Goal: Communication & Community: Participate in discussion

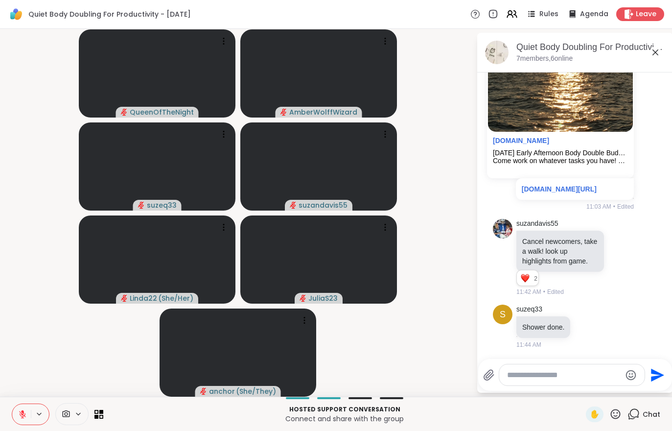
scroll to position [1145, 0]
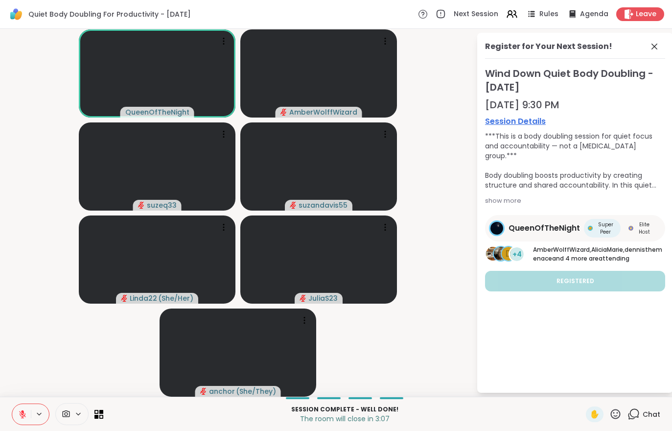
click at [660, 417] on span "Chat" at bounding box center [652, 414] width 18 height 10
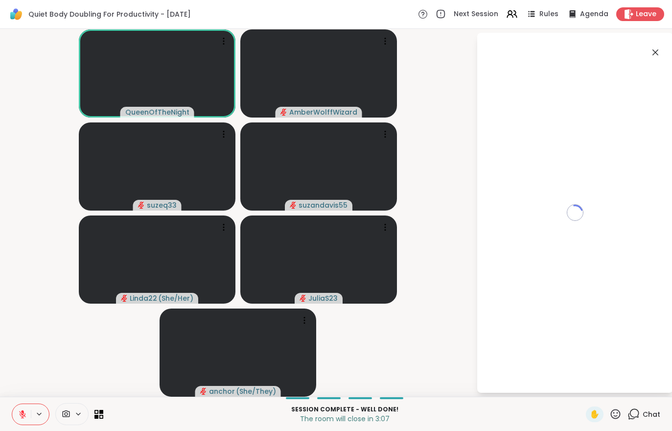
click at [16, 410] on button at bounding box center [21, 414] width 19 height 21
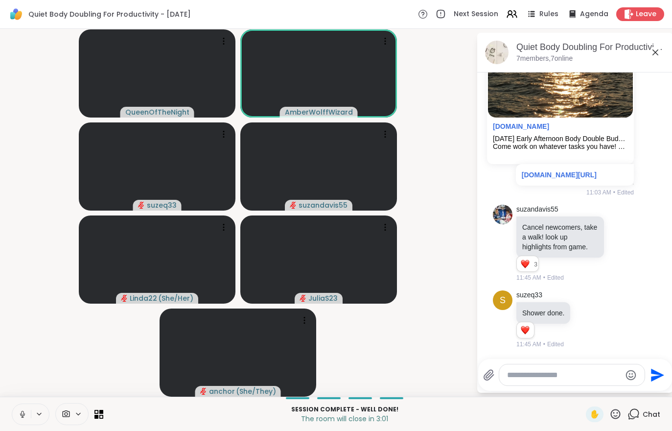
click at [648, 13] on span "Leave" at bounding box center [646, 14] width 21 height 10
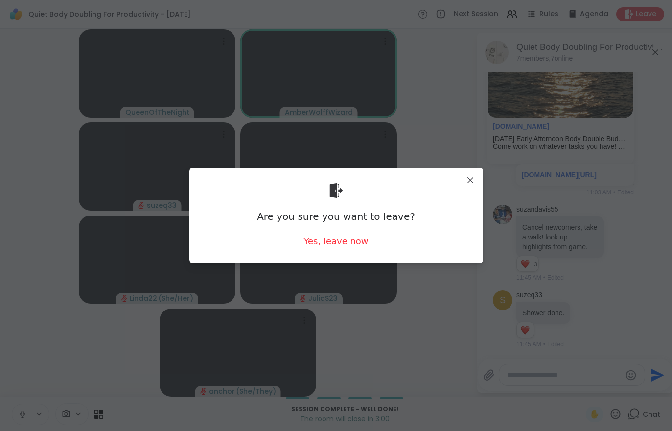
click at [335, 238] on div "Yes, leave now" at bounding box center [336, 241] width 65 height 12
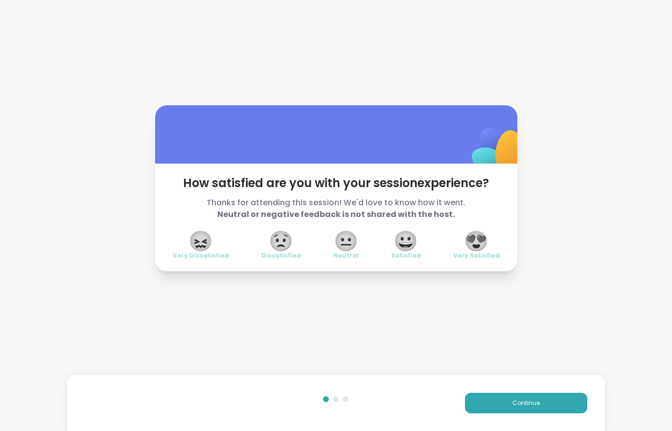
click at [489, 390] on div "Continue" at bounding box center [336, 403] width 538 height 56
click at [502, 404] on button "Continue" at bounding box center [526, 403] width 122 height 21
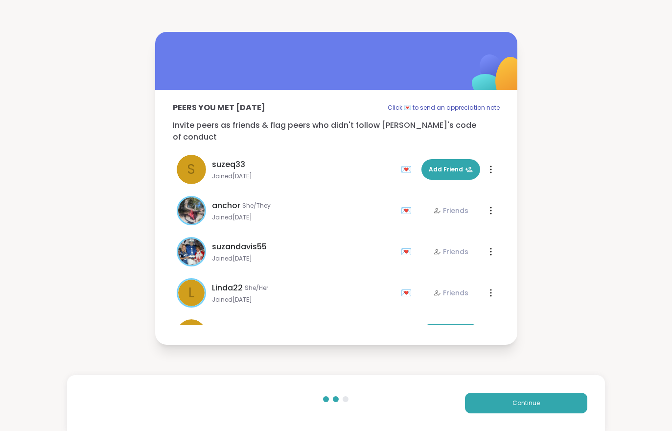
click at [502, 404] on button "Continue" at bounding box center [526, 403] width 122 height 21
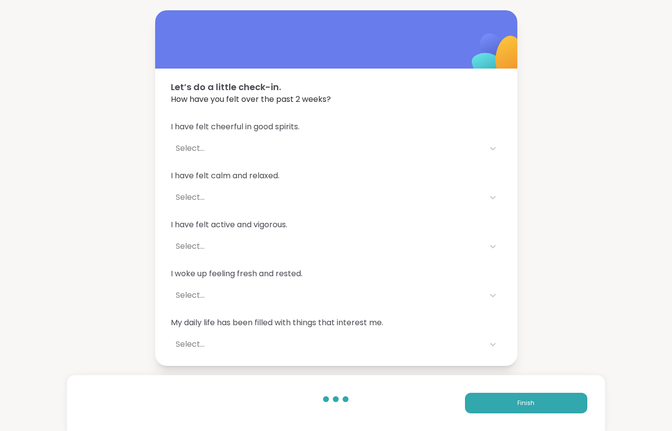
click at [506, 397] on button "Finish" at bounding box center [526, 403] width 122 height 21
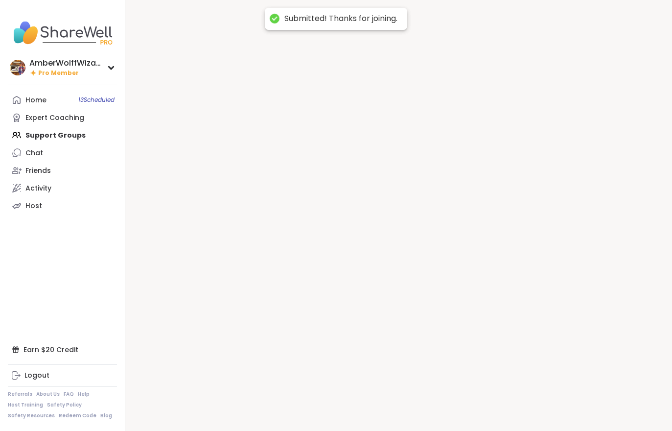
click at [539, 388] on div at bounding box center [398, 215] width 547 height 431
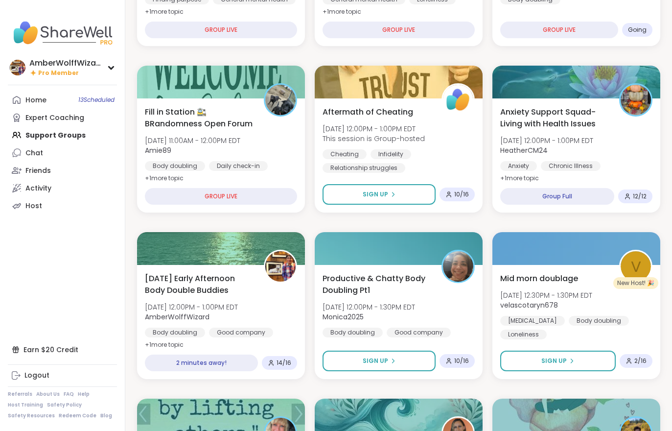
scroll to position [231, 0]
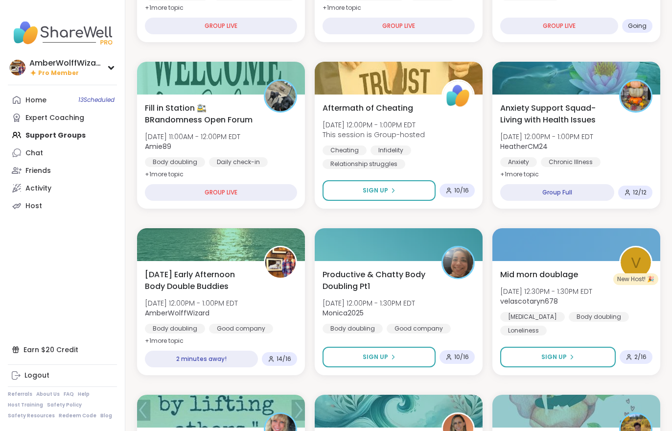
click at [206, 289] on span "[DATE] Early Afternoon Body Double Buddies" at bounding box center [199, 281] width 108 height 24
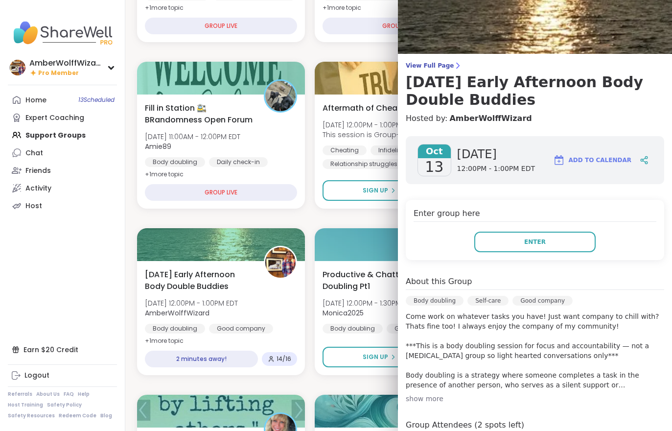
scroll to position [24, 0]
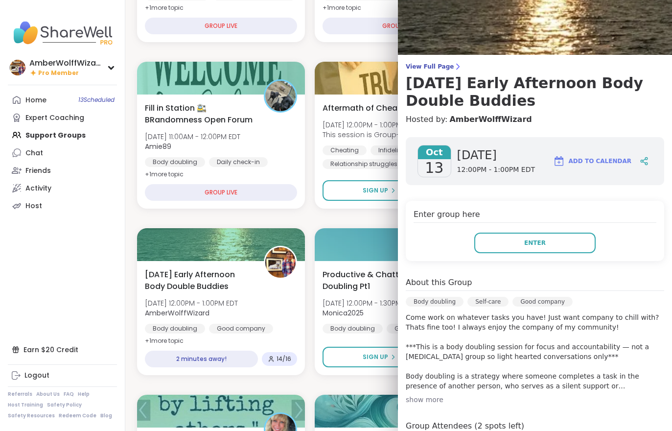
click at [430, 67] on span "View Full Page" at bounding box center [535, 67] width 259 height 8
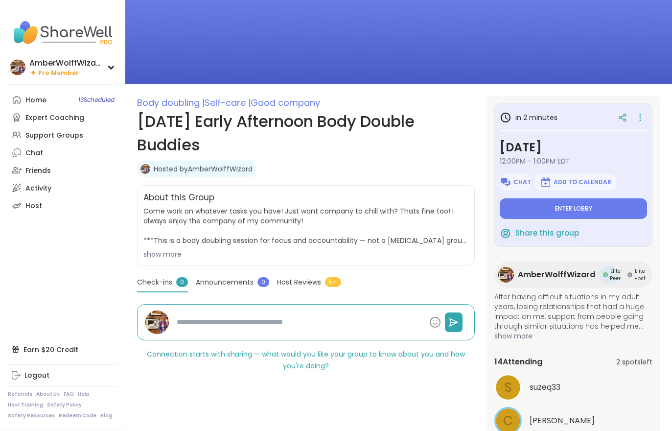
scroll to position [125, 0]
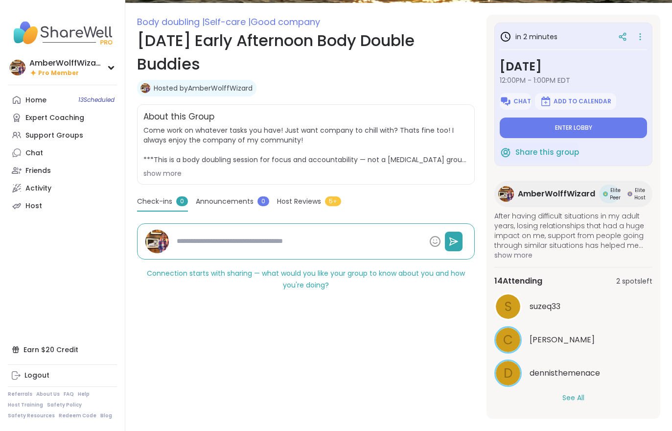
click at [564, 405] on div "14 Attending 2 spots left s suzeq33 C Cyndy d dennisthemenace See All" at bounding box center [574, 339] width 158 height 144
click at [568, 407] on div "14 Attending 2 spots left s suzeq33 C Cyndy d dennisthemenace See All" at bounding box center [574, 339] width 158 height 144
click at [569, 398] on button "See All" at bounding box center [574, 398] width 22 height 10
click at [542, 123] on button "Enter lobby" at bounding box center [573, 128] width 147 height 21
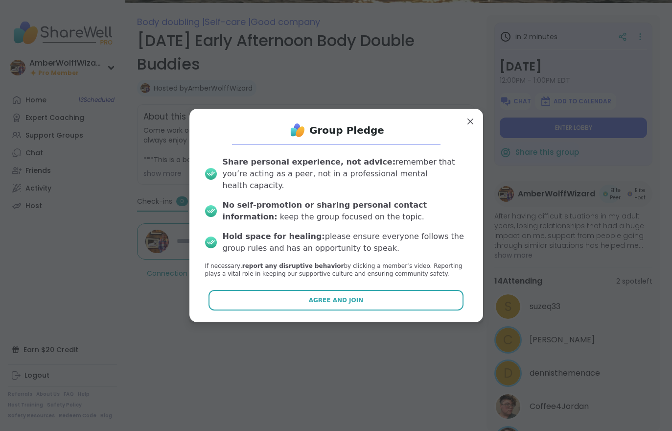
click at [336, 299] on span "Agree and Join" at bounding box center [336, 300] width 55 height 9
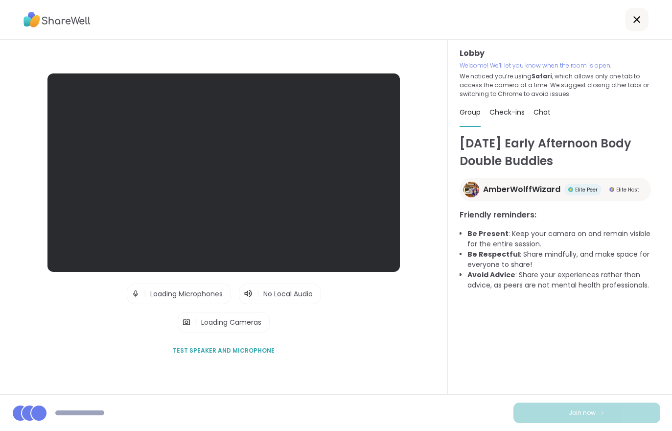
scroll to position [15, 0]
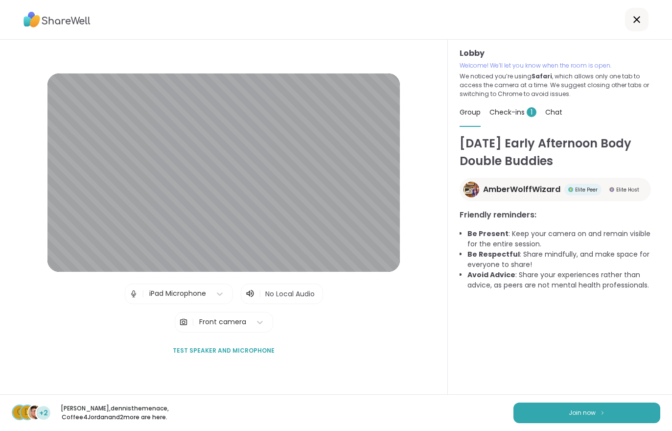
click at [522, 107] on span "Check-ins 1" at bounding box center [513, 112] width 47 height 10
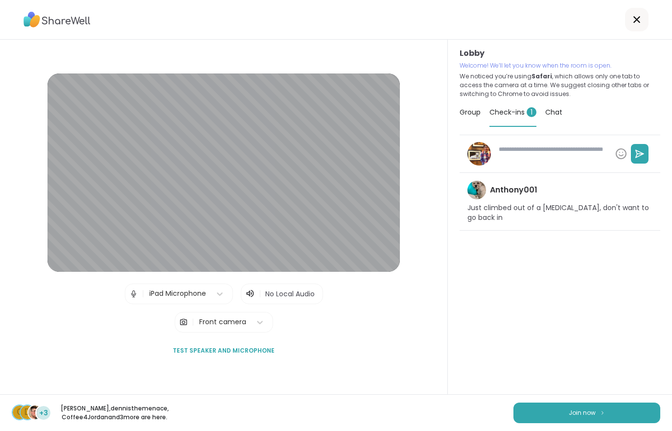
click at [473, 107] on span "Group" at bounding box center [470, 112] width 21 height 10
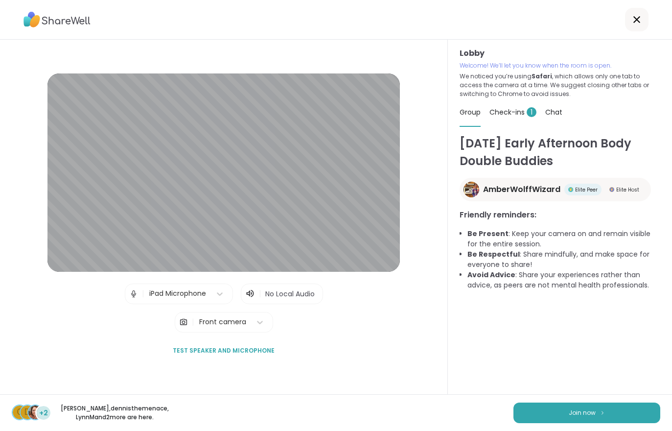
click at [511, 107] on span "Check-ins 1" at bounding box center [513, 112] width 47 height 10
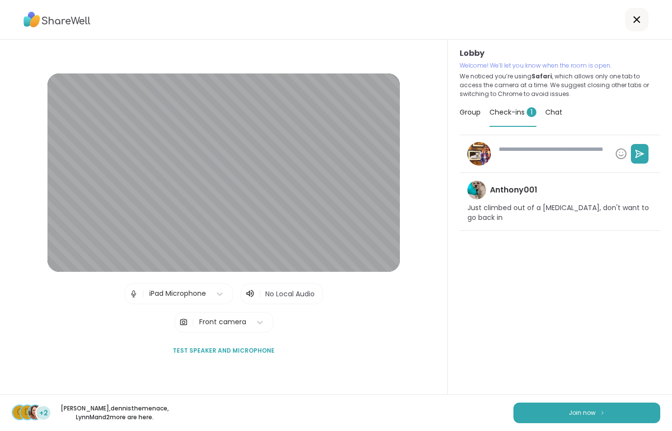
click at [649, 179] on div "Anthony001 Just climbed out of a depression, don't want to go back in" at bounding box center [560, 202] width 201 height 58
click at [646, 175] on div "Anthony001 Just climbed out of a depression, don't want to go back in" at bounding box center [560, 202] width 201 height 58
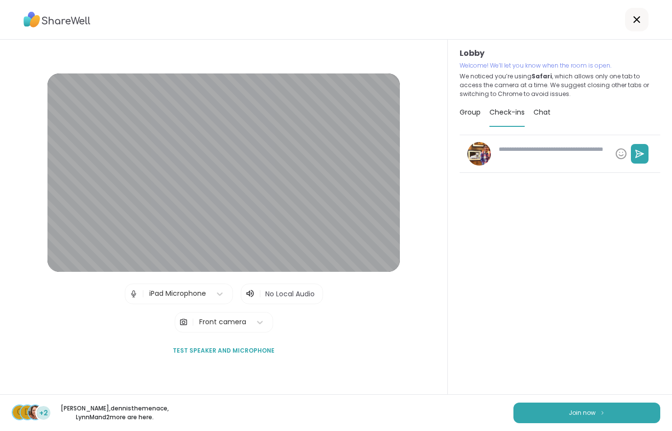
click at [571, 415] on span "Join now" at bounding box center [582, 412] width 27 height 9
type textarea "*"
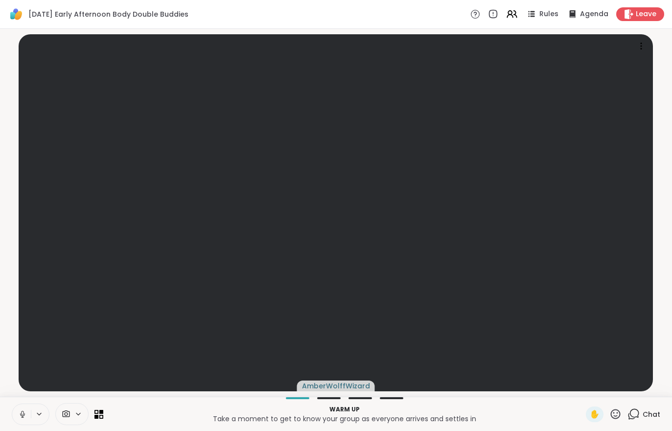
click at [641, 404] on div "Warm up Take a moment to get to know your group as everyone arrives and settles…" at bounding box center [336, 414] width 672 height 34
click at [642, 422] on div "Chat" at bounding box center [644, 414] width 33 height 16
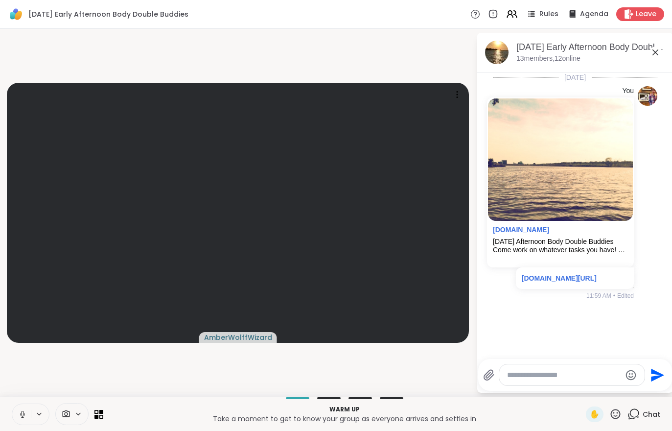
click at [23, 411] on icon at bounding box center [22, 413] width 2 height 4
click at [649, 410] on span "Chat" at bounding box center [652, 414] width 18 height 10
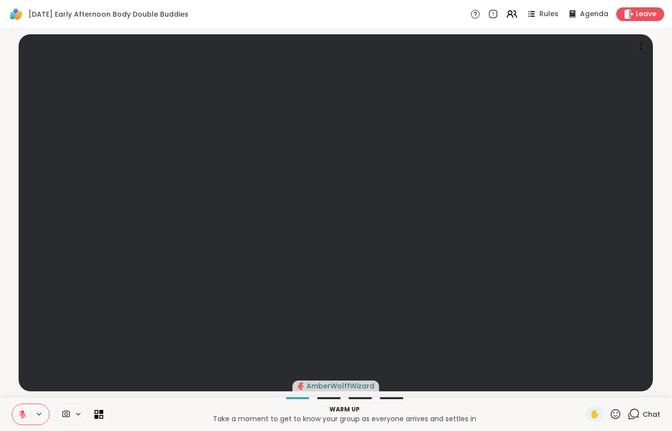
click at [650, 428] on div "Warm up Take a moment to get to know your group as everyone arrives and settles…" at bounding box center [336, 414] width 672 height 34
click at [632, 422] on div "Chat" at bounding box center [644, 414] width 33 height 16
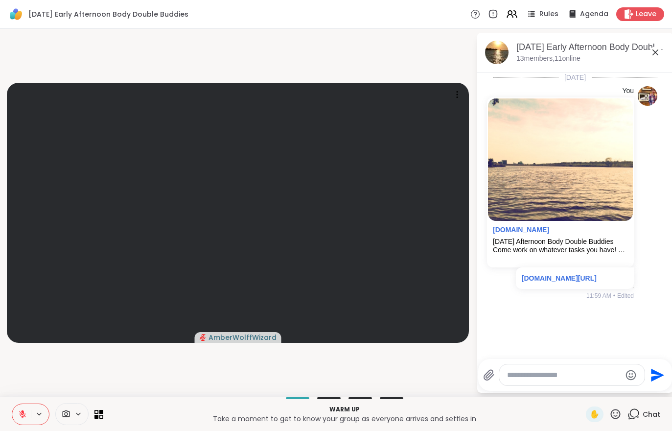
click at [541, 63] on div "Monday Early Afternoon Body Double Buddies, Oct 13 13 members, 11 online" at bounding box center [576, 53] width 196 height 40
click at [552, 51] on div "Monday Early Afternoon Body Double Buddies, Oct 13" at bounding box center [591, 47] width 149 height 12
click at [535, 68] on div "Monday Early Afternoon Body Double Buddies, Oct 13 13 members, 11 online" at bounding box center [576, 53] width 196 height 40
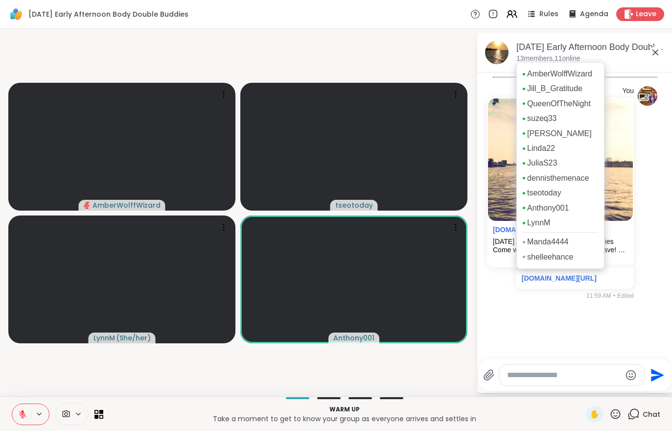
click at [18, 413] on icon at bounding box center [22, 414] width 9 height 9
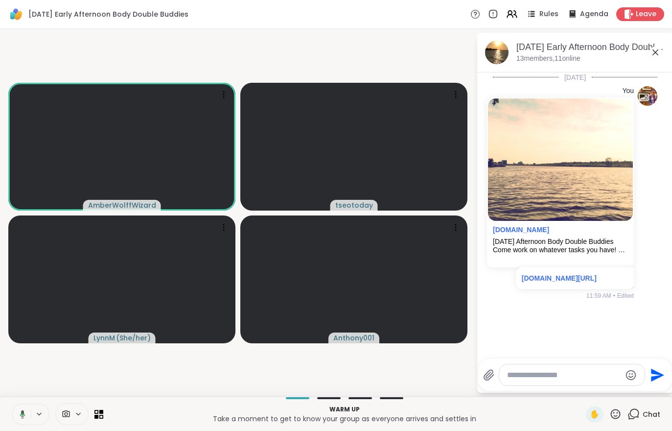
click at [514, 20] on icon at bounding box center [512, 14] width 12 height 12
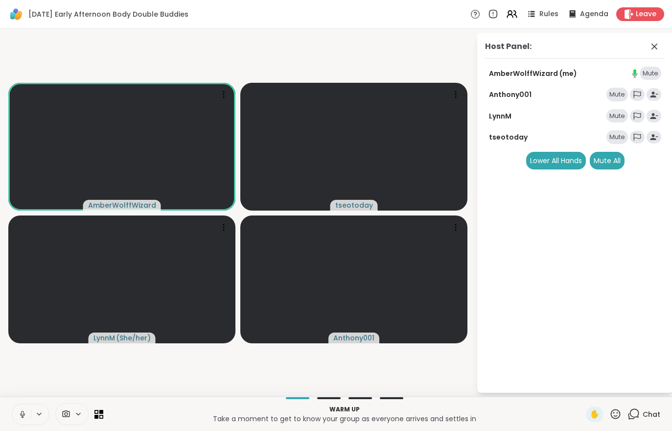
click at [612, 160] on div "Mute All" at bounding box center [607, 161] width 35 height 18
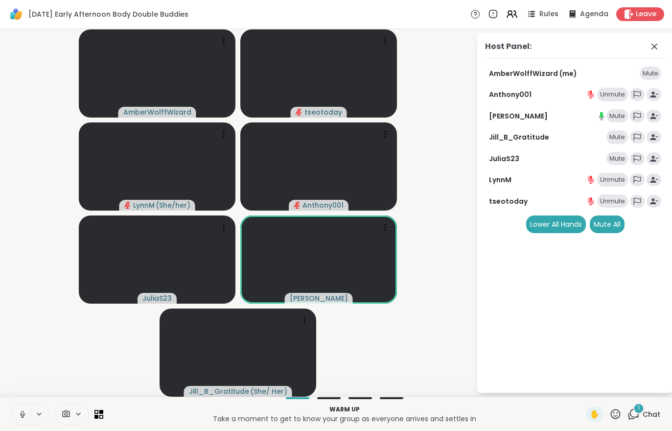
click at [656, 412] on span "Chat" at bounding box center [652, 414] width 18 height 10
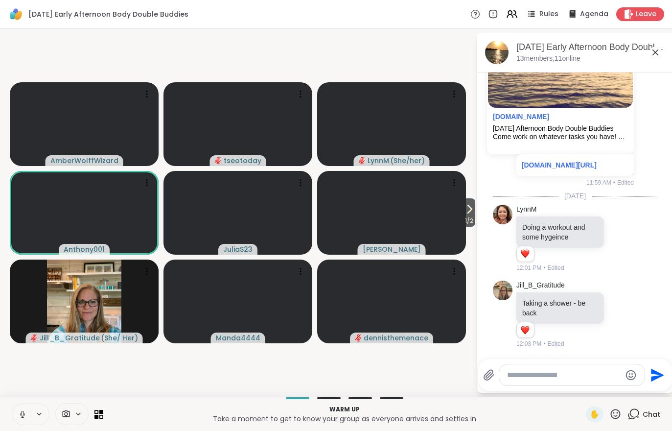
scroll to position [130, 0]
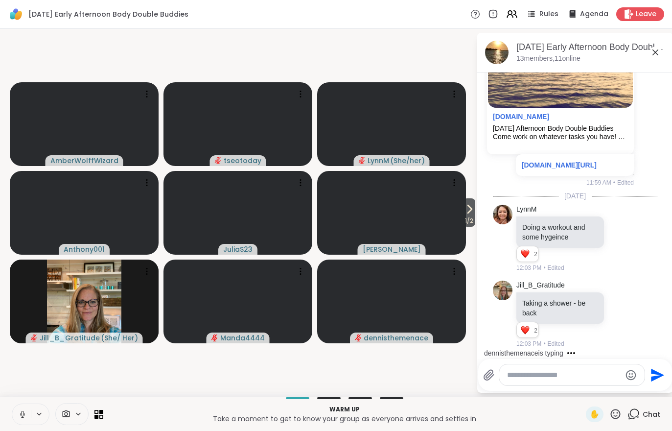
click at [472, 215] on icon at bounding box center [470, 209] width 12 height 12
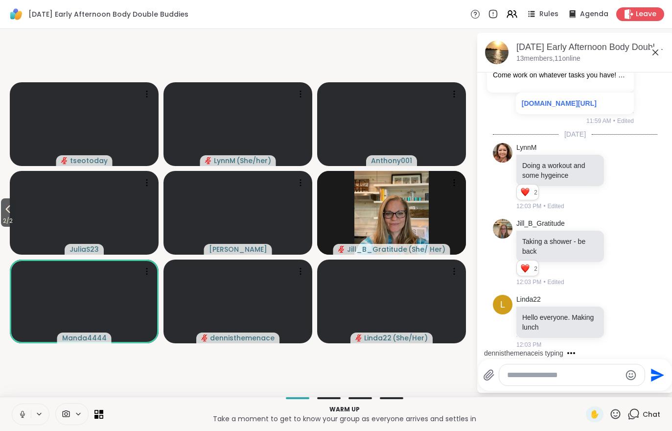
scroll to position [205, 0]
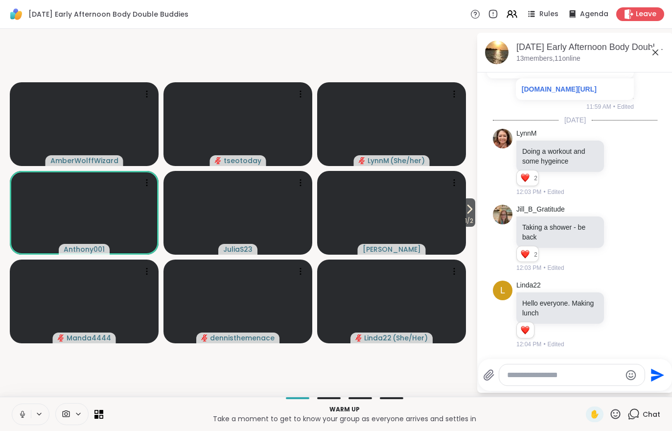
click at [464, 205] on icon at bounding box center [470, 209] width 12 height 12
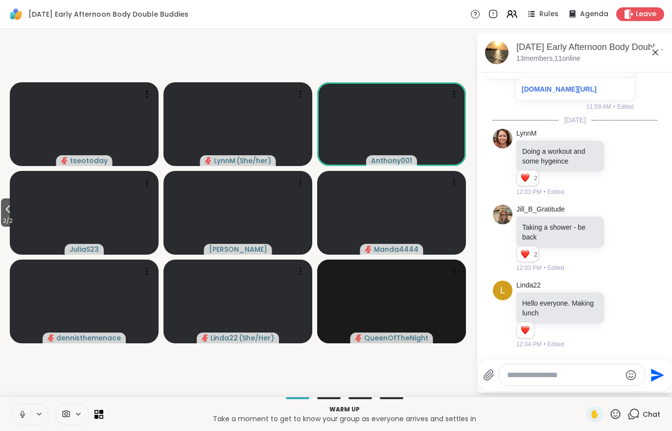
scroll to position [267, 0]
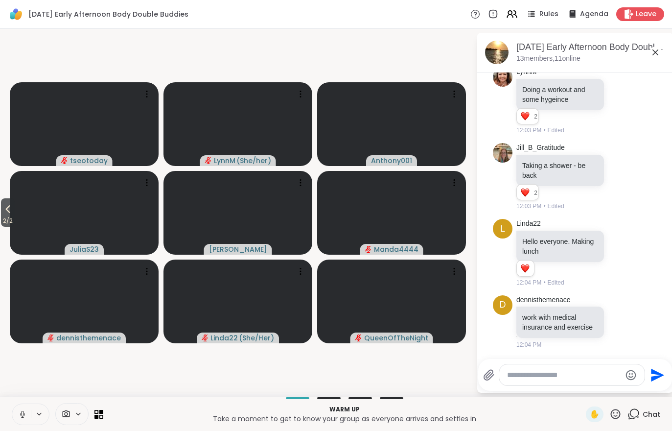
click at [516, 20] on icon at bounding box center [512, 14] width 12 height 12
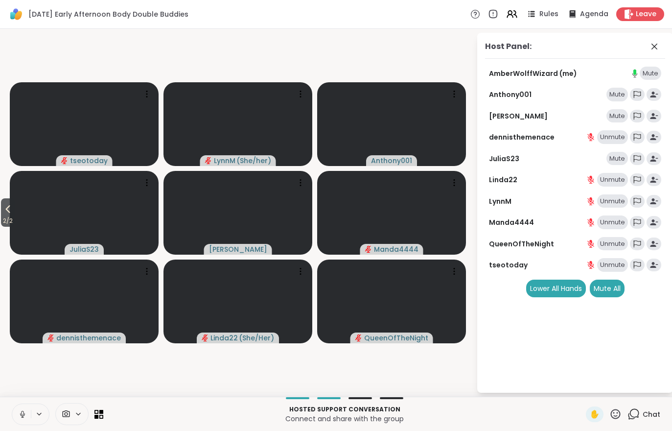
click at [608, 290] on div "Mute All" at bounding box center [607, 289] width 35 height 18
click at [608, 261] on div "Unmute" at bounding box center [613, 265] width 31 height 14
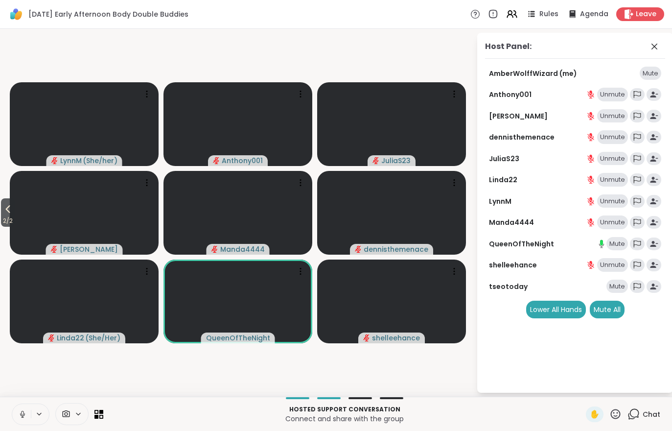
click at [19, 419] on button at bounding box center [21, 414] width 19 height 21
click at [2, 224] on span "2 / 2" at bounding box center [8, 221] width 14 height 12
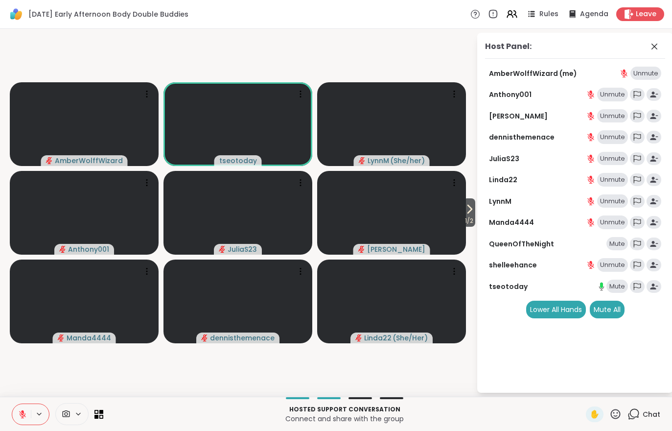
click at [18, 412] on button at bounding box center [21, 414] width 19 height 21
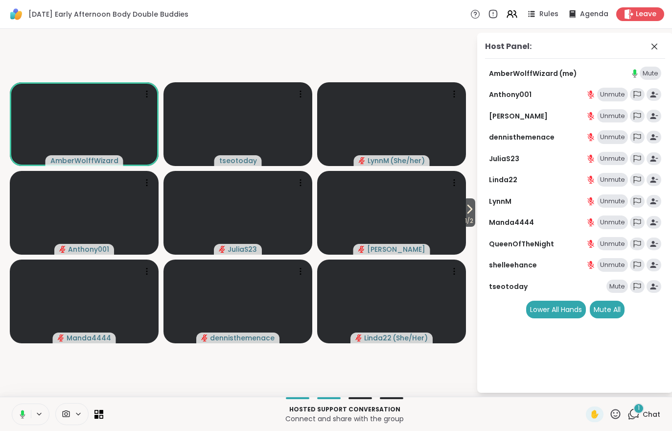
click at [470, 201] on button "1 / 2" at bounding box center [469, 212] width 12 height 28
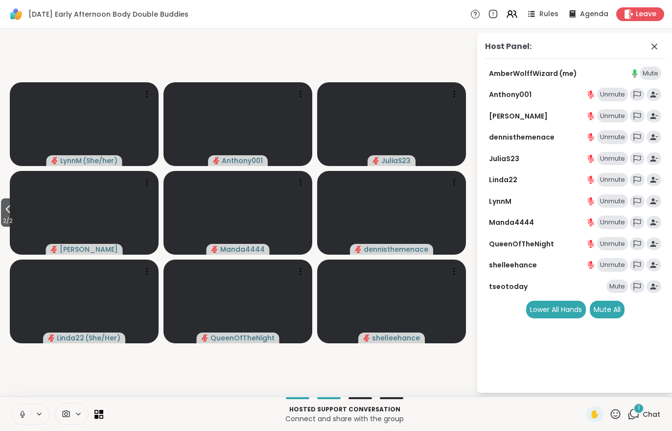
click at [654, 421] on div "1 Chat" at bounding box center [644, 414] width 33 height 16
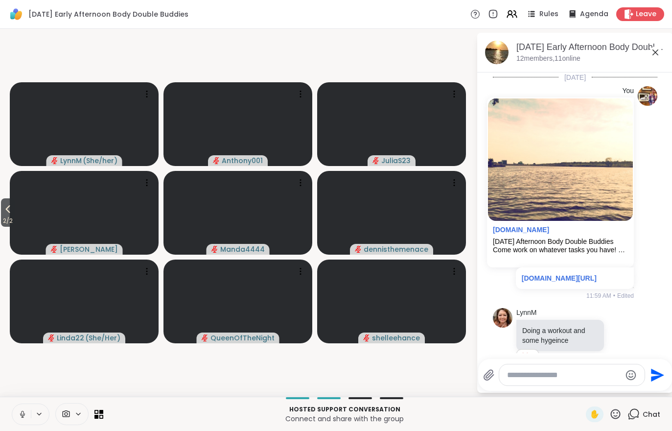
scroll to position [375, 0]
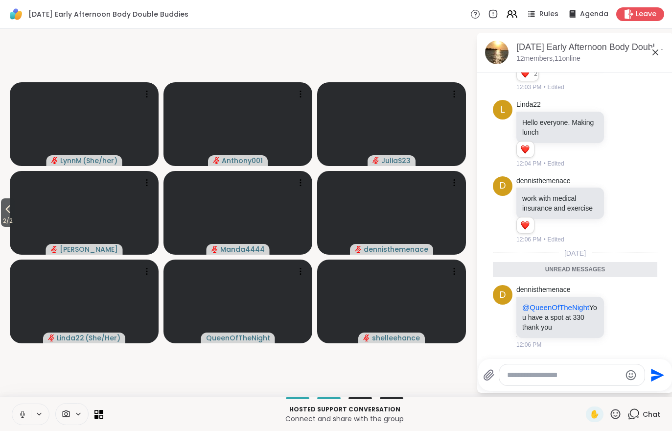
click at [545, 18] on span "Rules" at bounding box center [549, 14] width 19 height 10
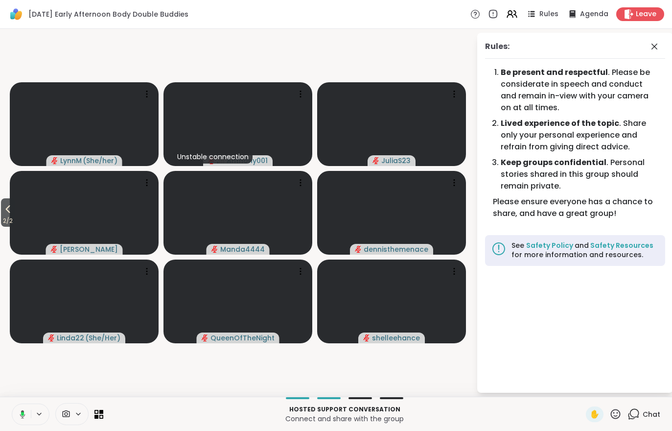
click at [6, 217] on span "2 / 2" at bounding box center [8, 221] width 14 height 12
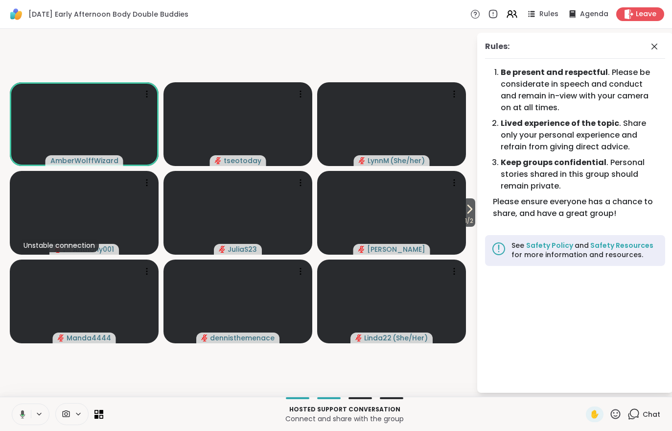
click at [474, 228] on div "Rules: Be present and respectful . Please be considerate in speech and conduct …" at bounding box center [569, 213] width 196 height 360
click at [466, 209] on icon at bounding box center [470, 209] width 12 height 12
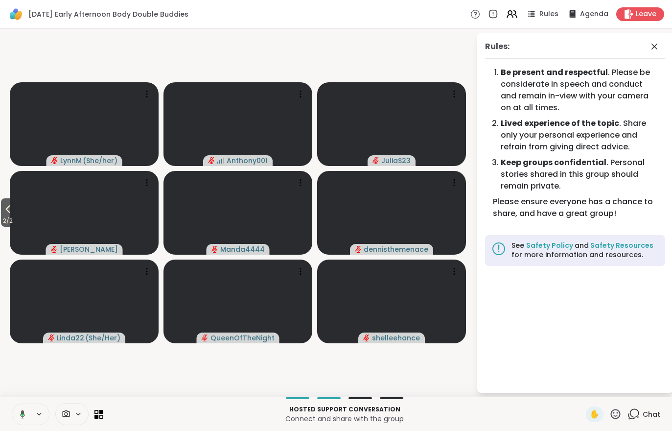
click at [633, 420] on div "Chat" at bounding box center [644, 414] width 33 height 16
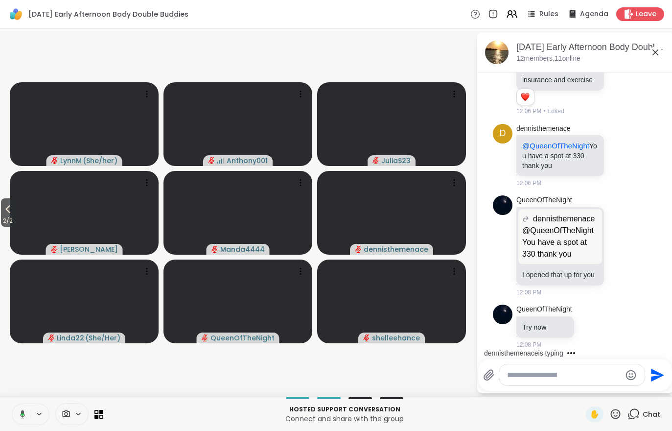
scroll to position [565, 0]
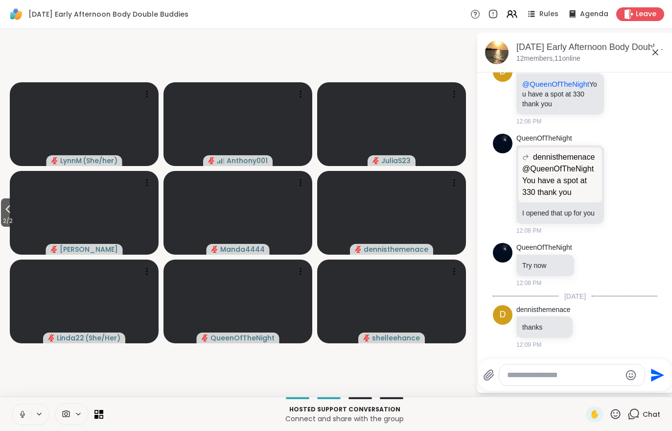
click at [18, 420] on button at bounding box center [21, 414] width 19 height 21
click at [15, 224] on span "2 / 2" at bounding box center [8, 221] width 14 height 12
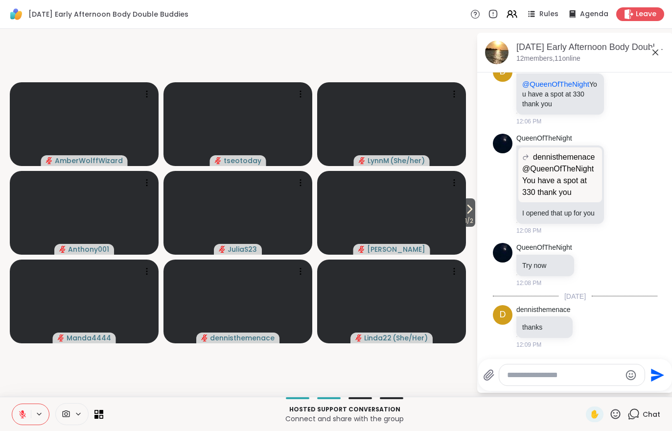
click at [511, 20] on icon at bounding box center [512, 14] width 12 height 12
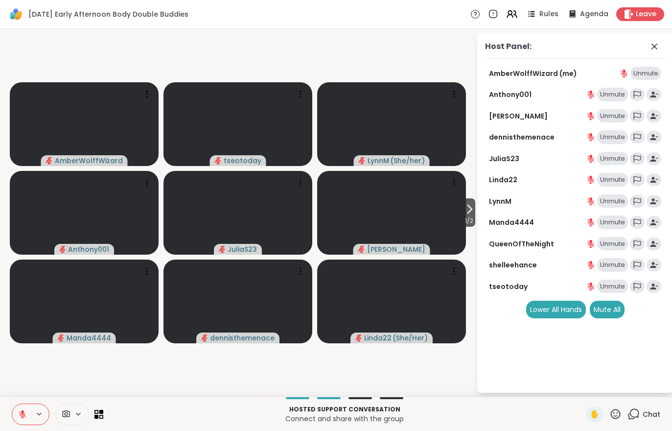
click at [612, 313] on div "Mute All" at bounding box center [607, 310] width 35 height 18
click at [474, 207] on icon at bounding box center [470, 209] width 12 height 12
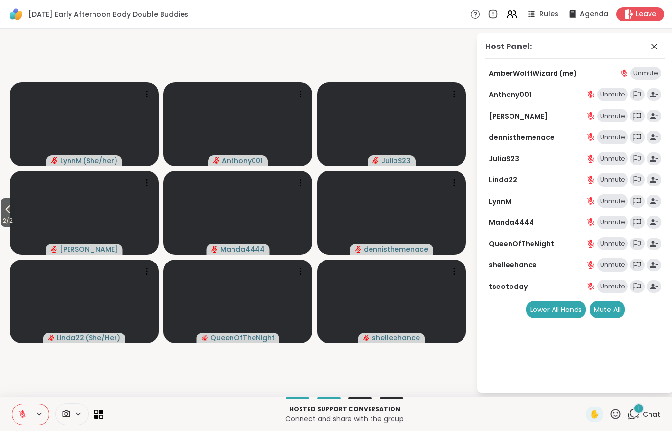
click at [645, 421] on div "1 Chat" at bounding box center [644, 414] width 33 height 16
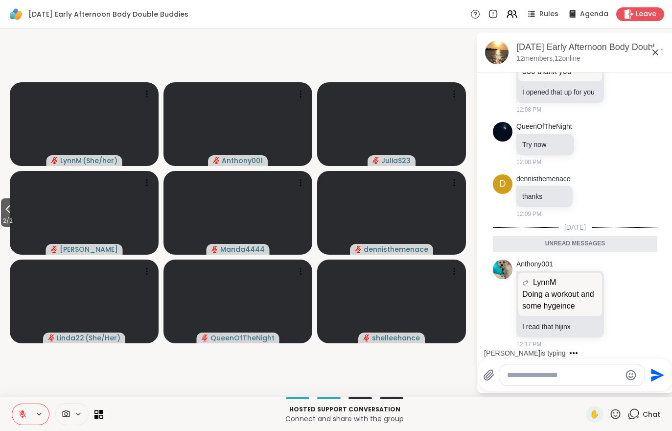
scroll to position [743, 0]
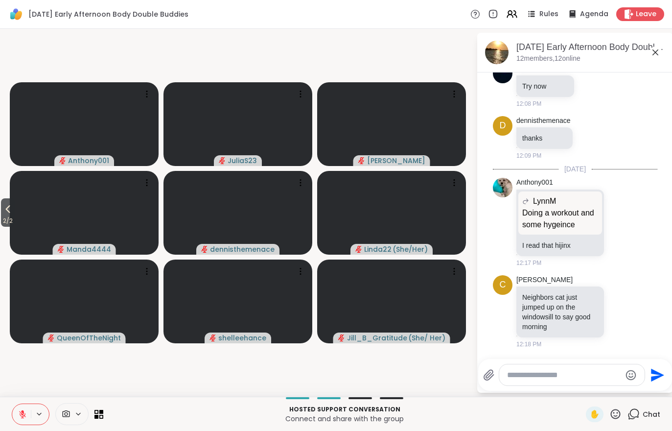
click at [15, 211] on button "2 / 2" at bounding box center [8, 212] width 14 height 28
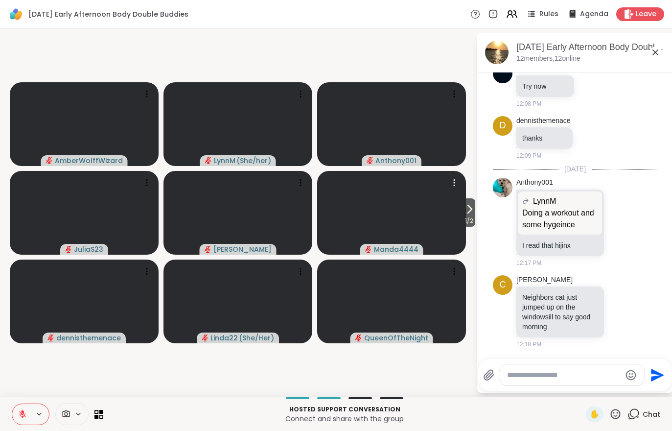
click at [462, 227] on video at bounding box center [391, 213] width 149 height 84
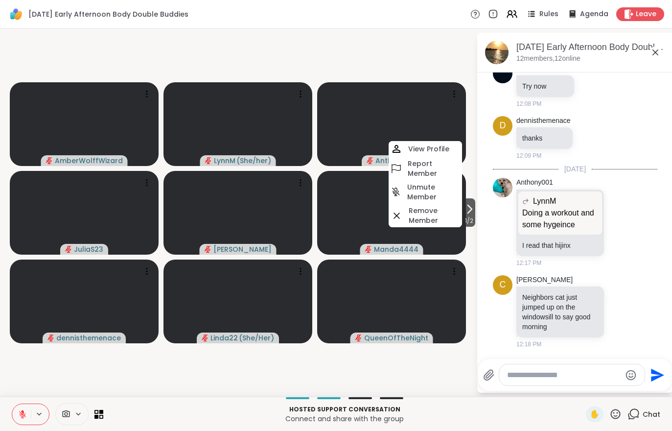
click at [466, 216] on span "1 / 2" at bounding box center [469, 221] width 12 height 12
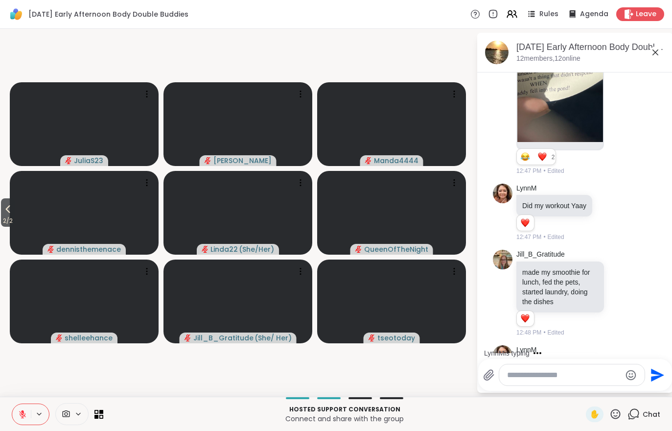
scroll to position [1558, 0]
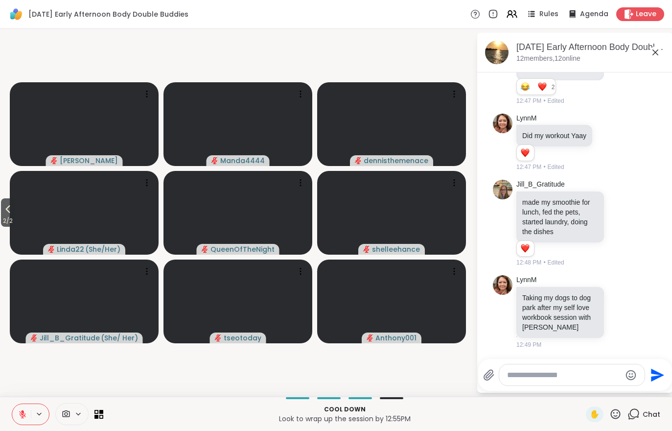
click at [26, 423] on button at bounding box center [21, 414] width 19 height 21
click at [2, 221] on span "2 / 2" at bounding box center [8, 221] width 14 height 12
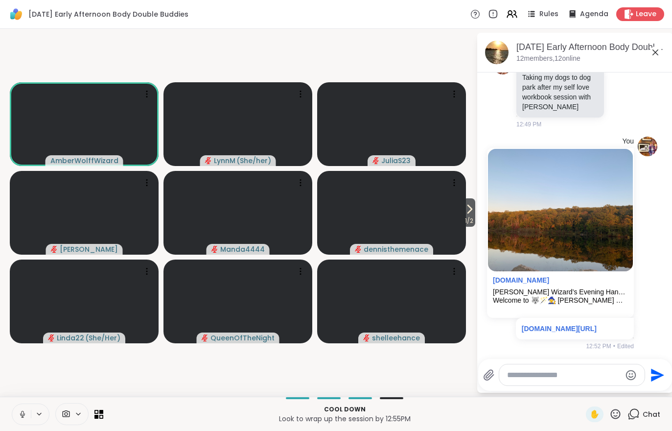
scroll to position [1798, 0]
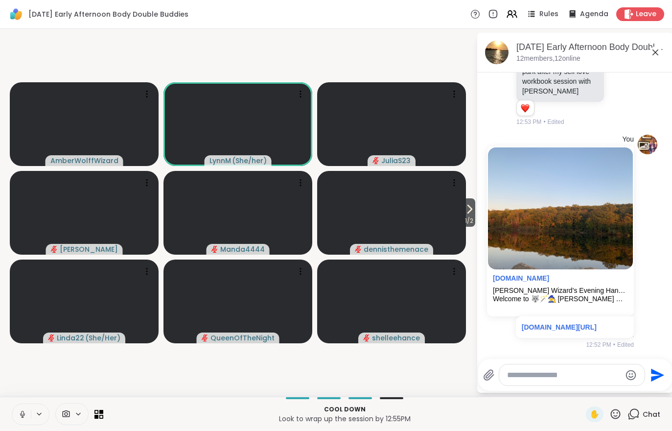
click at [618, 408] on icon at bounding box center [616, 414] width 12 height 12
click at [604, 384] on span "🎉" at bounding box center [609, 388] width 10 height 12
click at [474, 215] on span "1 / 2" at bounding box center [469, 221] width 12 height 12
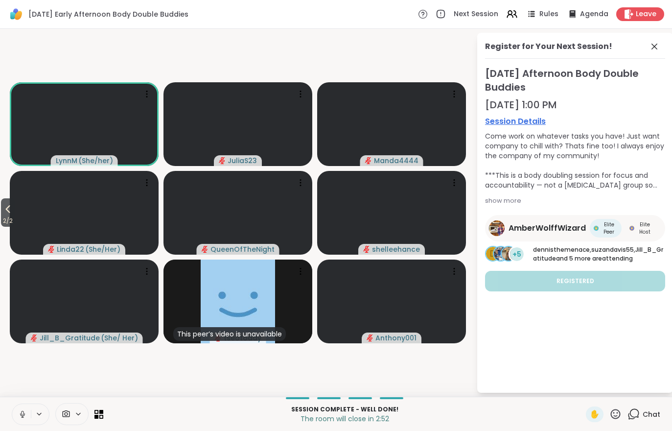
click at [640, 15] on span "Leave" at bounding box center [646, 14] width 21 height 10
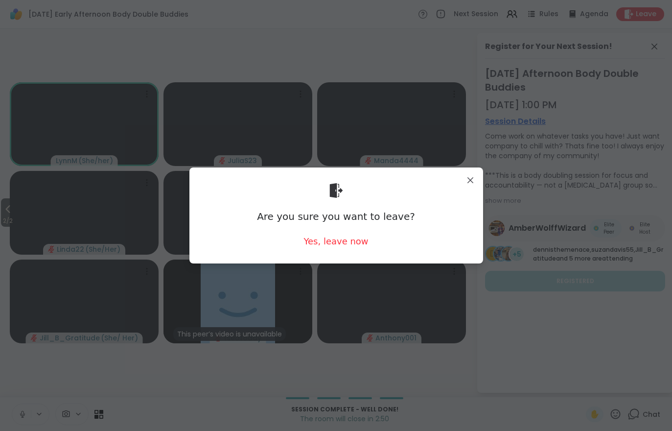
click at [333, 235] on div "Yes, leave now" at bounding box center [336, 241] width 65 height 12
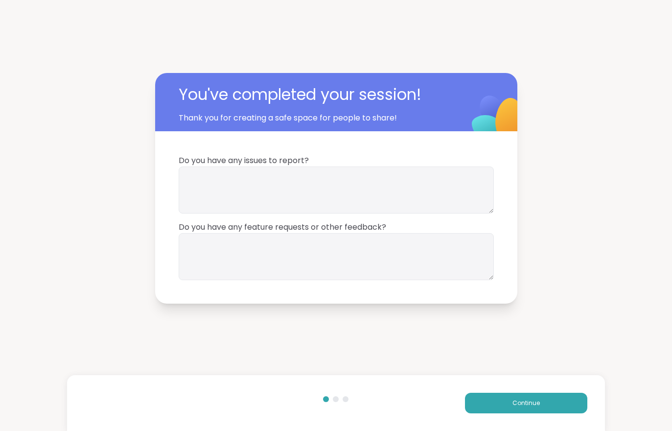
click at [526, 397] on button "Continue" at bounding box center [526, 403] width 122 height 21
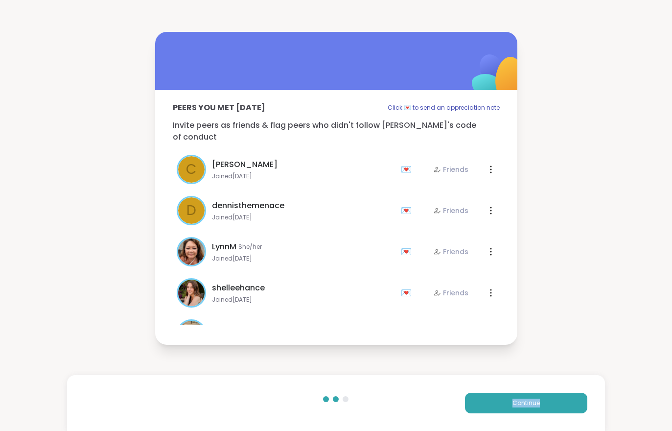
click at [510, 401] on button "Continue" at bounding box center [526, 403] width 122 height 21
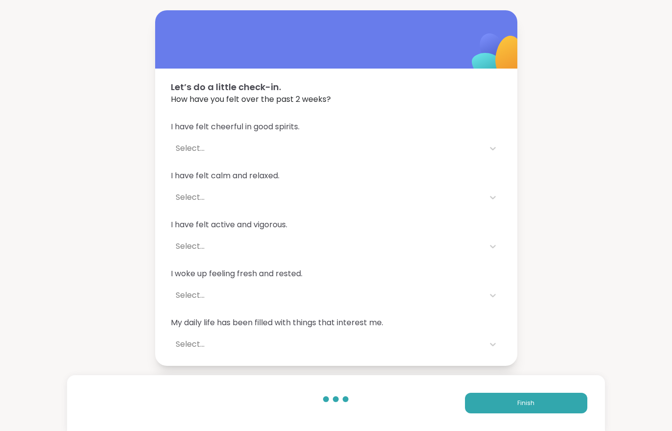
click at [510, 401] on button "Finish" at bounding box center [526, 403] width 122 height 21
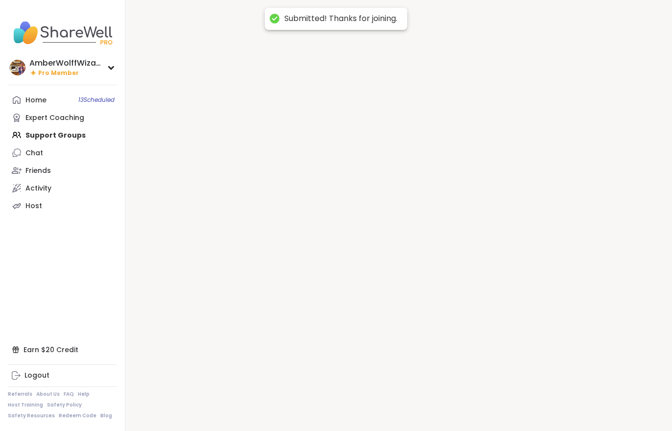
click at [502, 404] on div at bounding box center [398, 215] width 547 height 431
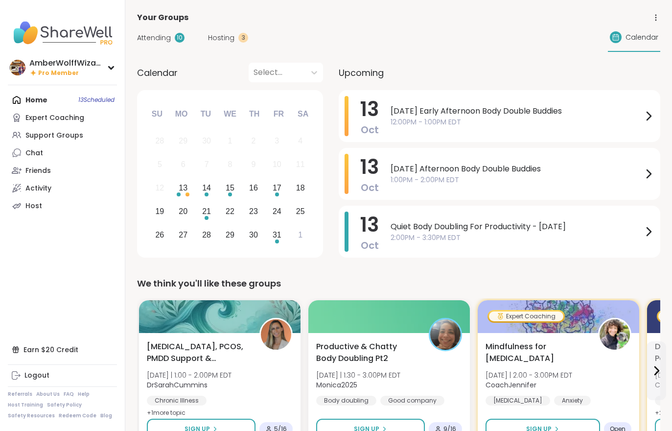
click at [232, 33] on span "Hosting" at bounding box center [221, 38] width 26 height 10
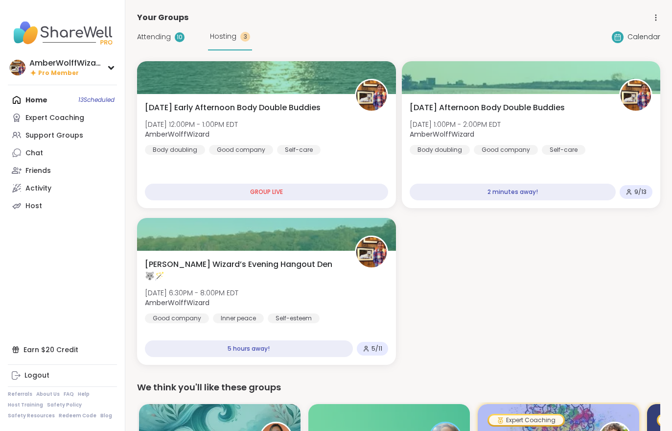
click at [229, 35] on span "Hosting" at bounding box center [223, 36] width 26 height 10
click at [512, 143] on div "[DATE] Afternoon Body Double Buddies [DATE] 1:00PM - 2:00PM EDT AmberWolffWizar…" at bounding box center [531, 128] width 243 height 53
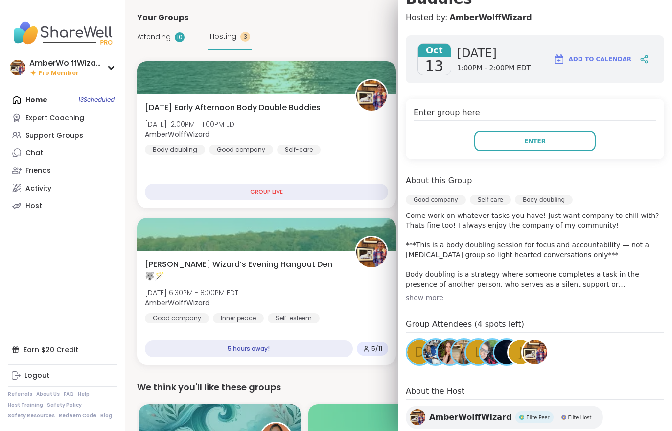
scroll to position [137, 0]
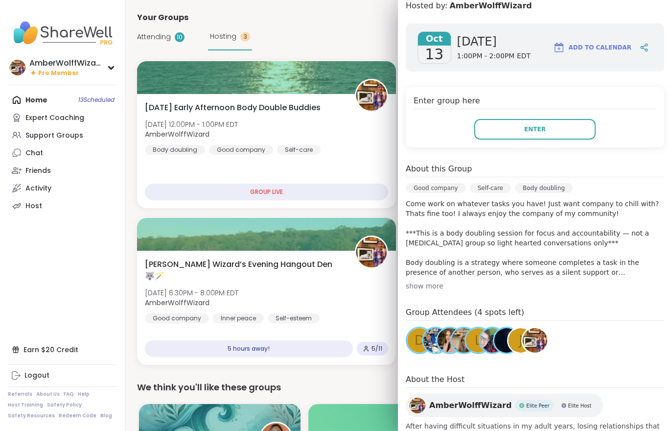
click at [558, 120] on button "Enter" at bounding box center [535, 129] width 121 height 21
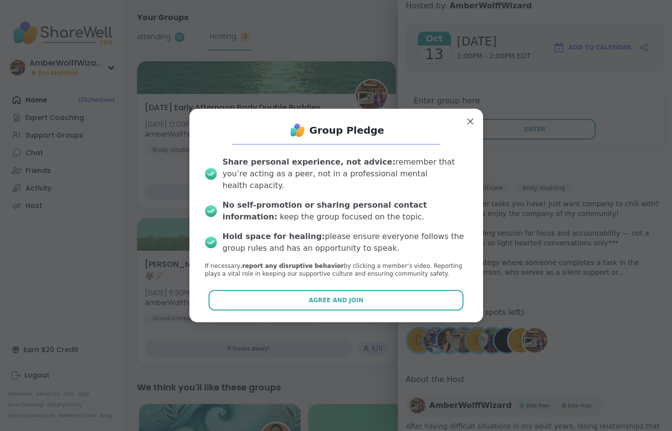
click at [423, 262] on p "If necessary, report any disruptive behavior by clicking a member‘s video. Repo…" at bounding box center [336, 270] width 263 height 17
click at [415, 290] on button "Agree and Join" at bounding box center [336, 300] width 255 height 21
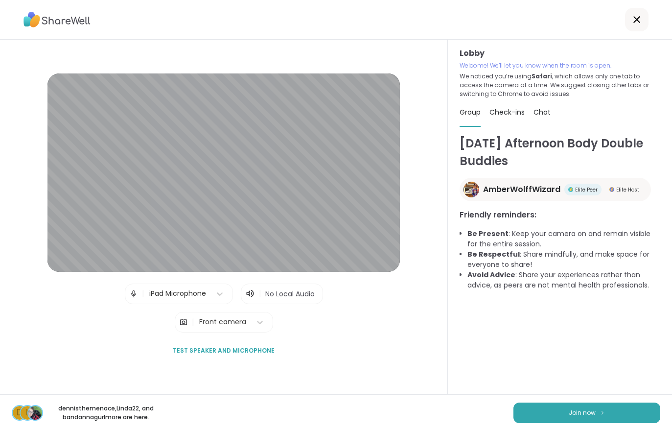
click at [573, 421] on button "Join now" at bounding box center [587, 413] width 147 height 21
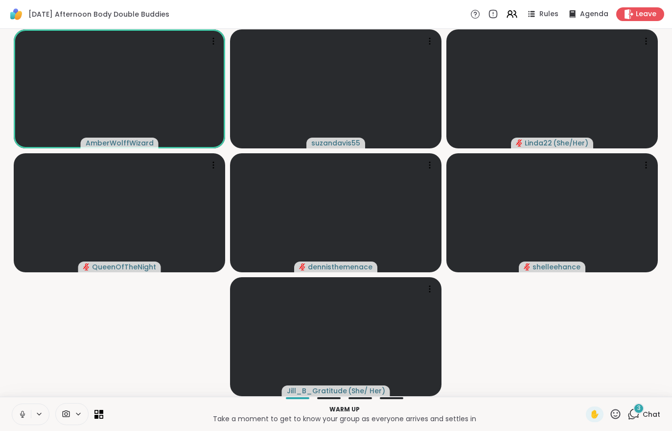
click at [629, 416] on icon at bounding box center [634, 414] width 12 height 12
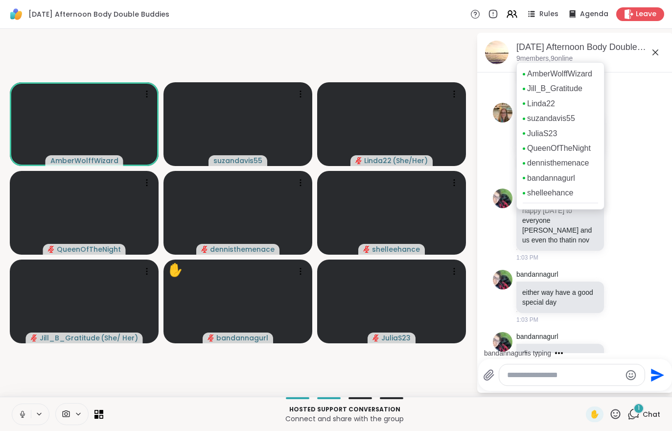
scroll to position [543, 0]
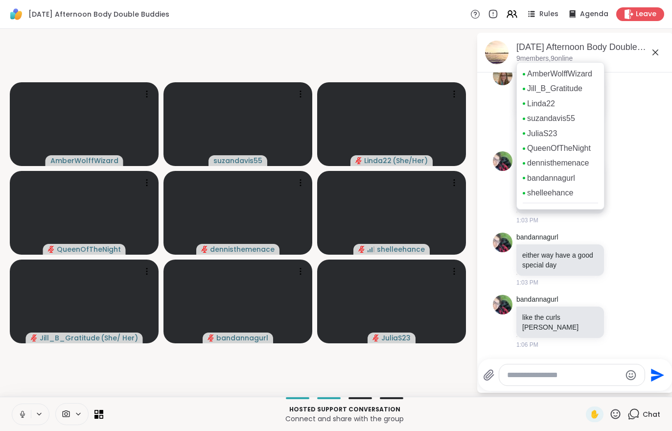
click at [15, 413] on button at bounding box center [21, 414] width 19 height 21
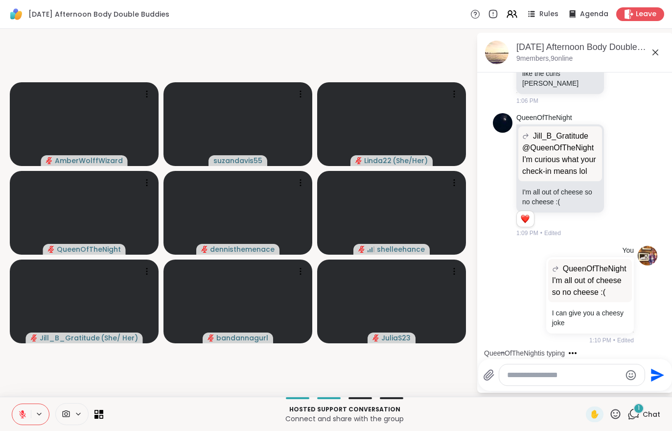
scroll to position [879, 0]
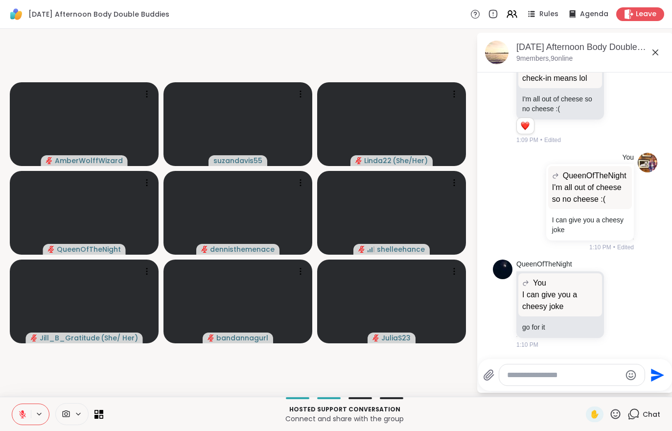
click at [23, 422] on button at bounding box center [21, 414] width 19 height 21
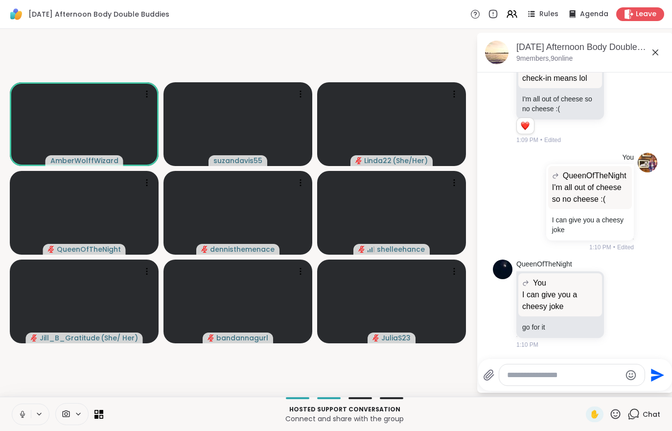
click at [75, 421] on div at bounding box center [71, 414] width 33 height 22
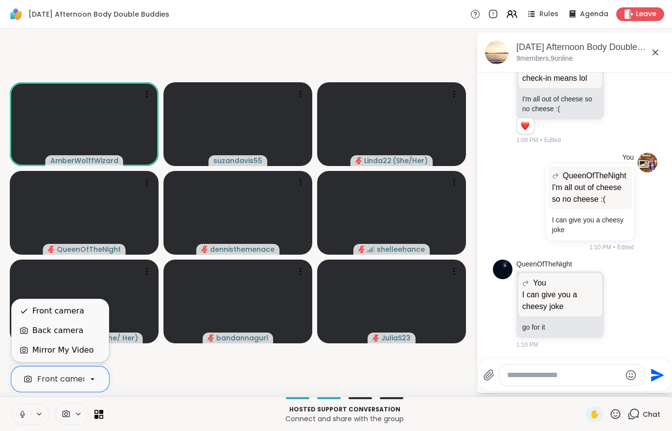
click at [53, 359] on div "Mirror My Video" at bounding box center [60, 350] width 97 height 20
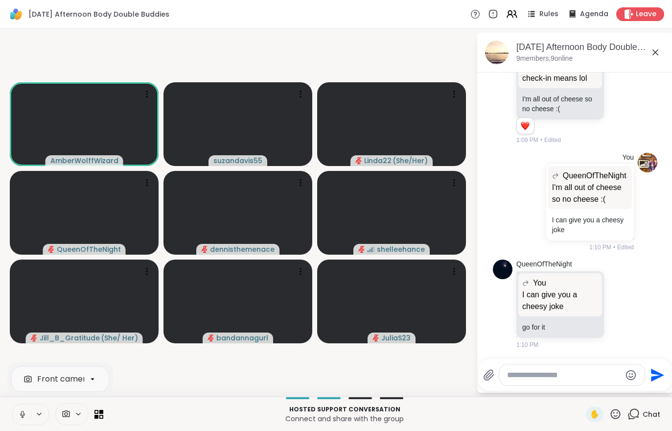
click at [30, 406] on button at bounding box center [21, 414] width 19 height 21
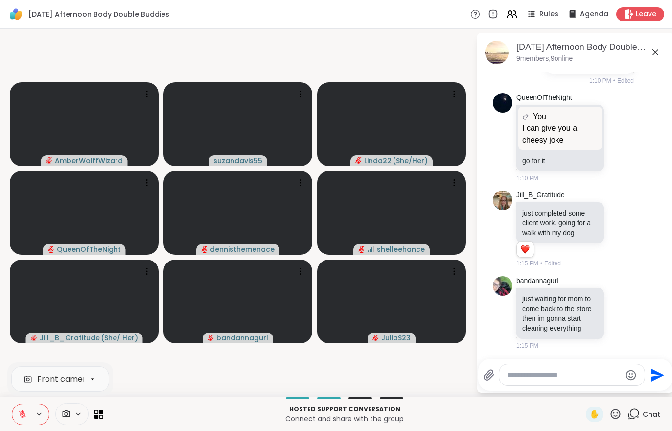
scroll to position [1127, 0]
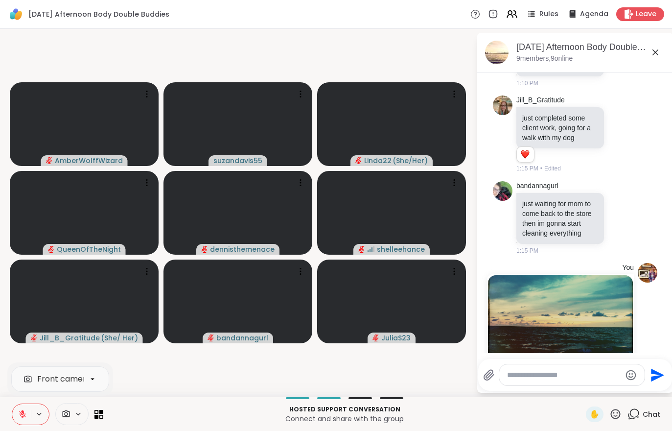
click at [20, 422] on button at bounding box center [21, 414] width 19 height 21
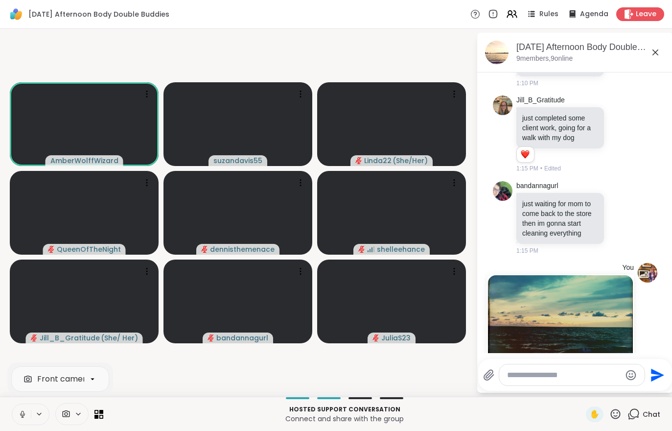
click at [26, 414] on icon at bounding box center [22, 414] width 9 height 9
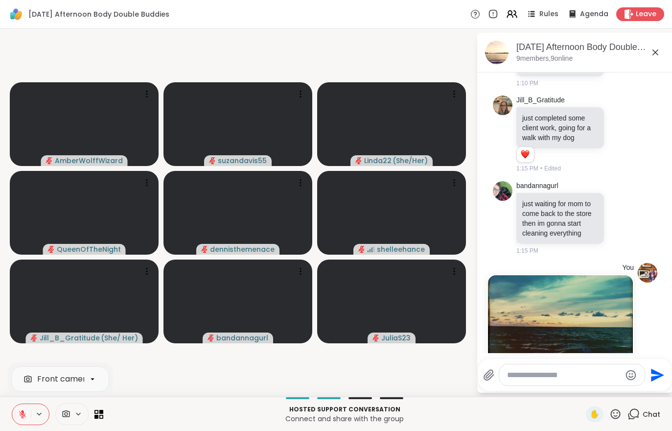
click at [514, 19] on icon at bounding box center [512, 14] width 12 height 12
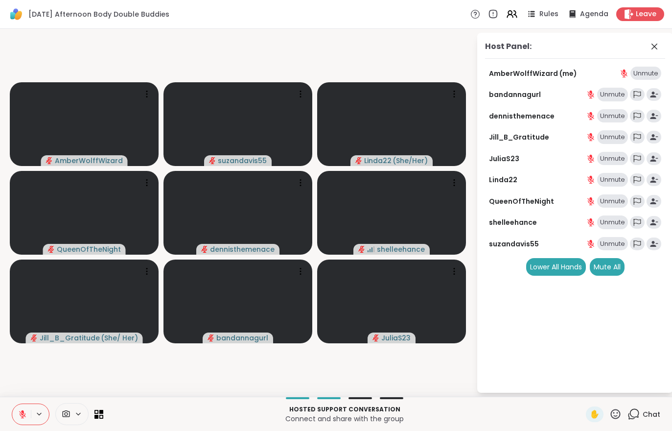
click at [612, 283] on div "Host Panel: AmberWolffWizard (me) Unmute bandannagurl Unmute dennisthemenace Un…" at bounding box center [576, 213] width 196 height 360
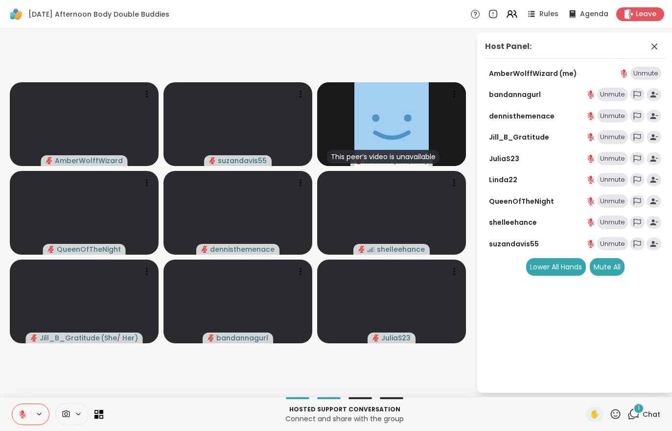
click at [639, 406] on span "1" at bounding box center [639, 408] width 2 height 8
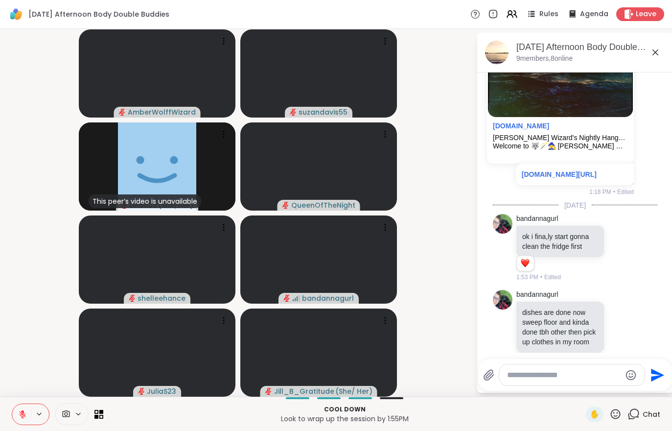
scroll to position [1466, 0]
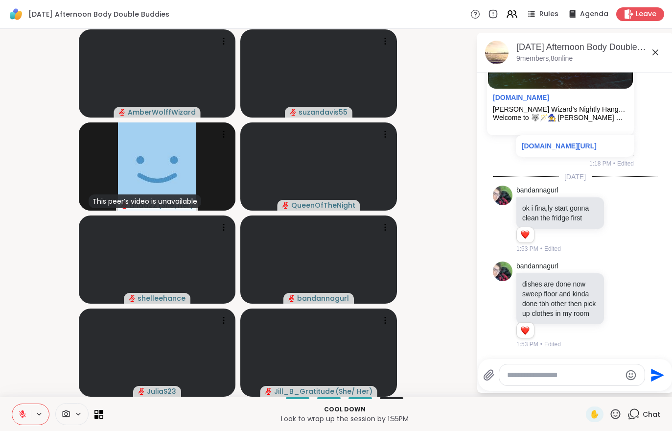
click at [16, 422] on button at bounding box center [21, 414] width 19 height 21
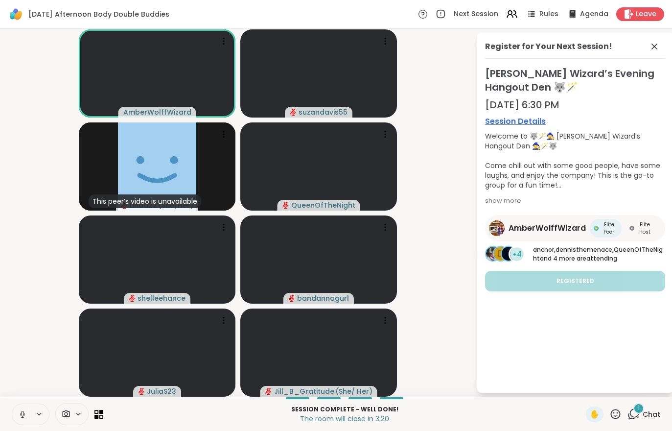
click at [641, 411] on div "1" at bounding box center [639, 408] width 11 height 11
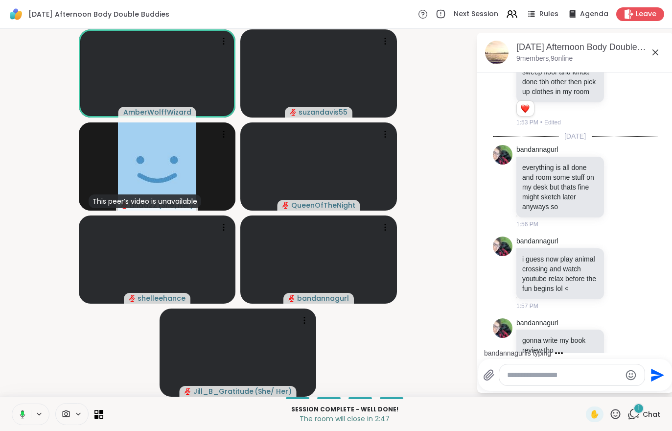
scroll to position [1700, 0]
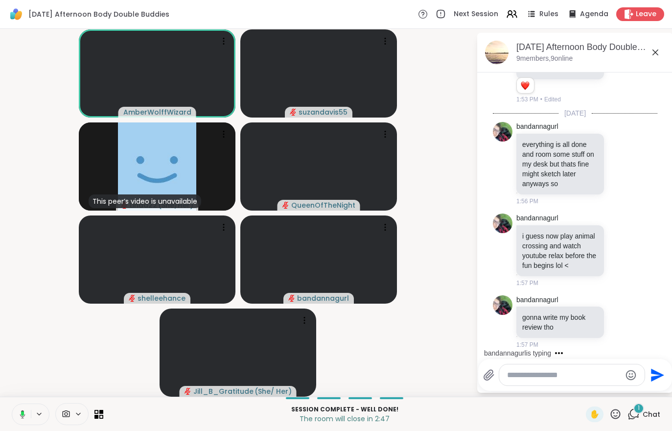
click at [644, 11] on span "Leave" at bounding box center [646, 14] width 21 height 10
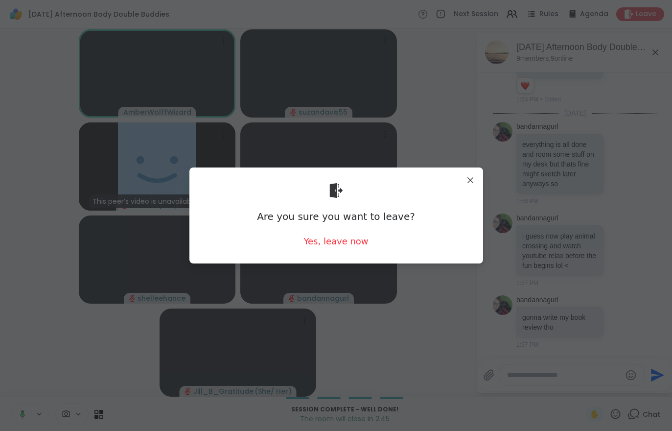
click at [307, 247] on div "Yes, leave now" at bounding box center [336, 241] width 65 height 12
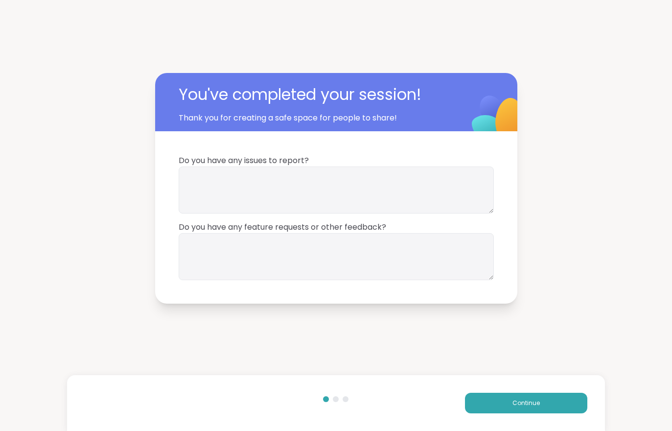
click at [501, 403] on button "Continue" at bounding box center [526, 403] width 122 height 21
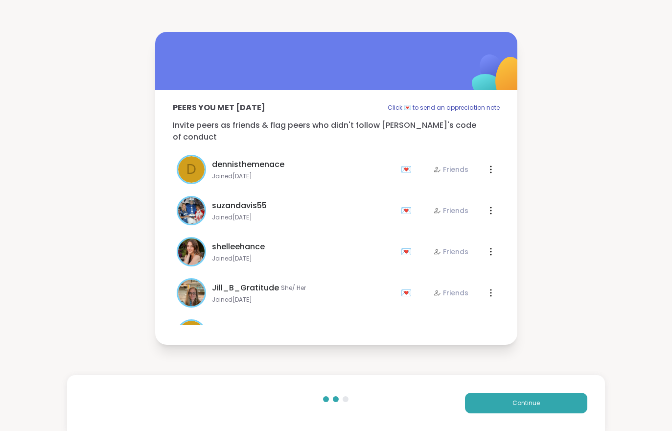
click at [505, 405] on button "Continue" at bounding box center [526, 403] width 122 height 21
click at [504, 405] on button "Continue" at bounding box center [526, 403] width 122 height 21
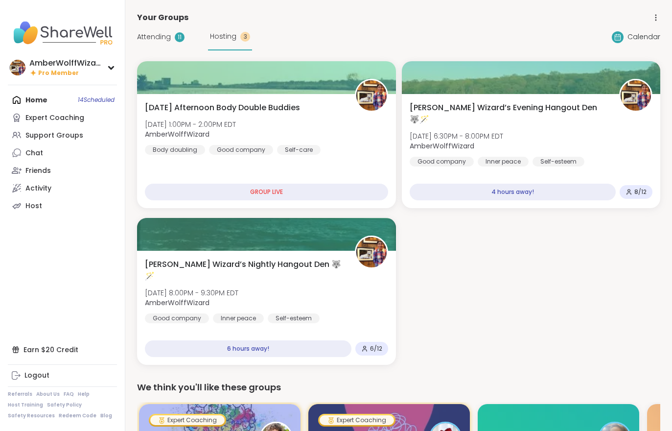
click at [239, 298] on span "AmberWolffWizard" at bounding box center [192, 303] width 94 height 10
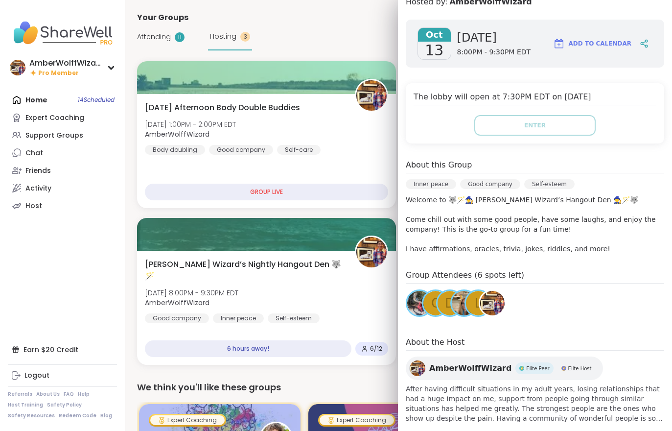
scroll to position [146, 0]
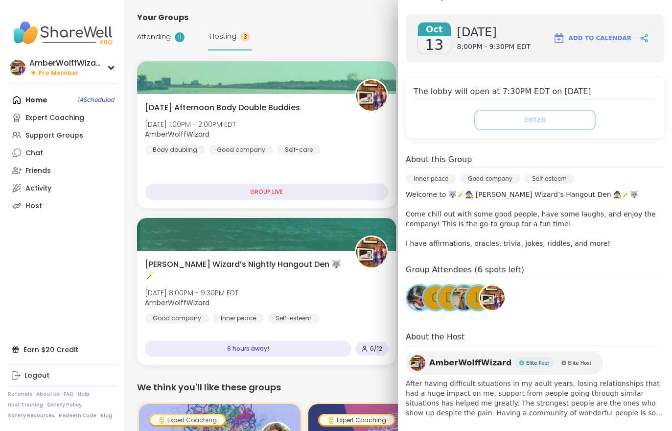
click at [40, 298] on nav "AmberWolffWizard Pro Member Profile Membership Settings Help Home 14 Scheduled …" at bounding box center [62, 215] width 125 height 431
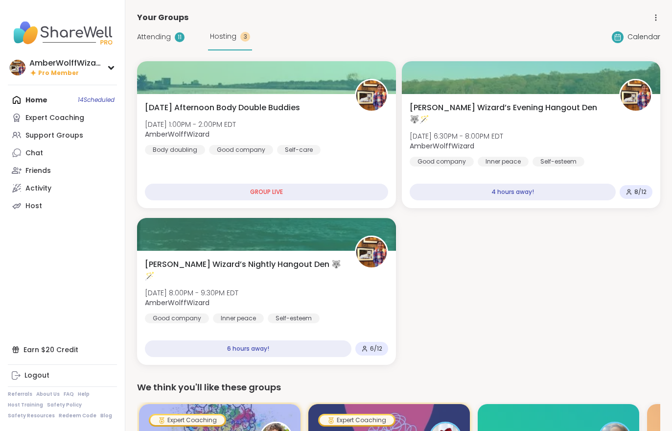
click at [503, 114] on div "Wolff Wizard’s Evening Hangout Den 🐺🪄 Mon, Oct 13 | 6:30PM - 8:00PM EDT AmberWo…" at bounding box center [531, 134] width 243 height 65
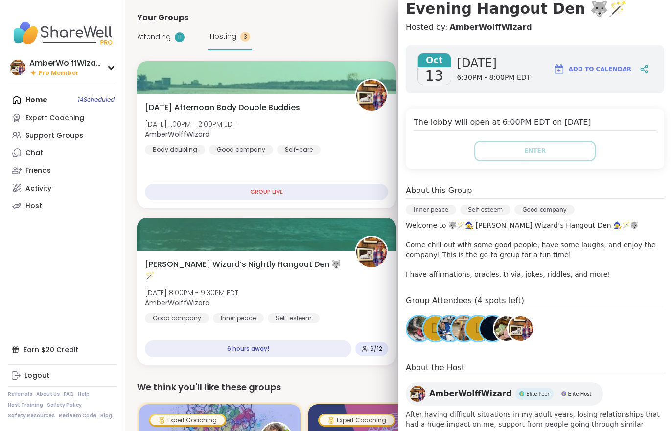
scroll to position [117, 0]
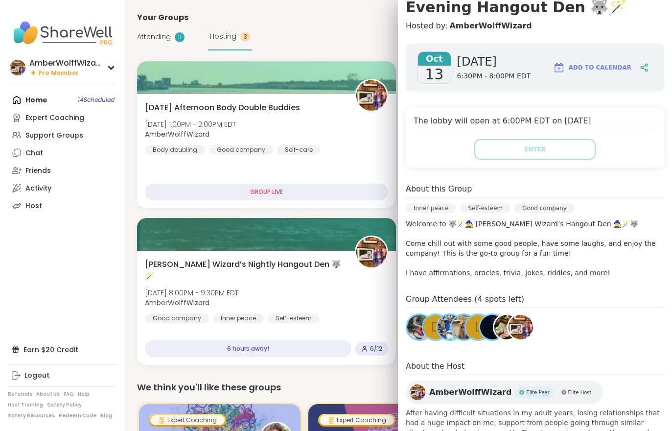
click at [58, 342] on nav "AmberWolffWizard Pro Member Profile Membership Settings Help Home 14 Scheduled …" at bounding box center [62, 215] width 125 height 431
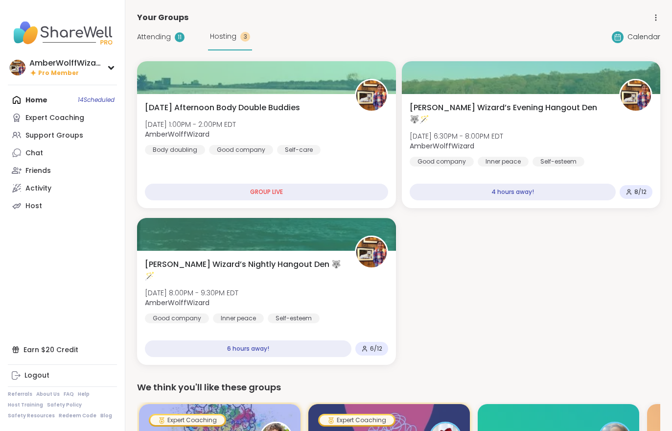
click at [164, 35] on span "Attending" at bounding box center [154, 37] width 34 height 10
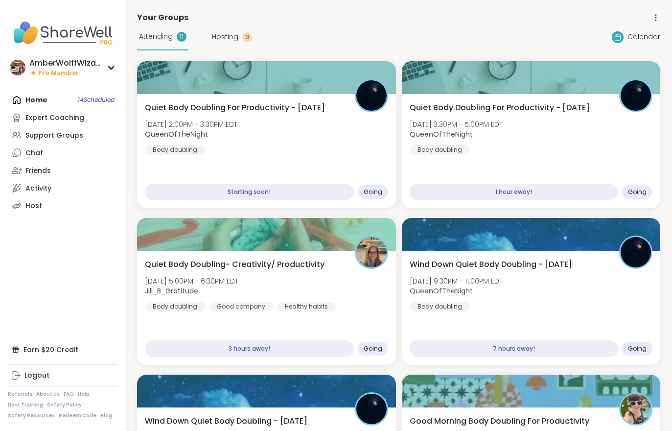
click at [156, 38] on span "Attending" at bounding box center [156, 36] width 34 height 10
click at [301, 137] on div "Quiet Body Doubling For Productivity - Monday Mon, Oct 13 | 2:00PM - 3:30PM EDT…" at bounding box center [266, 128] width 243 height 53
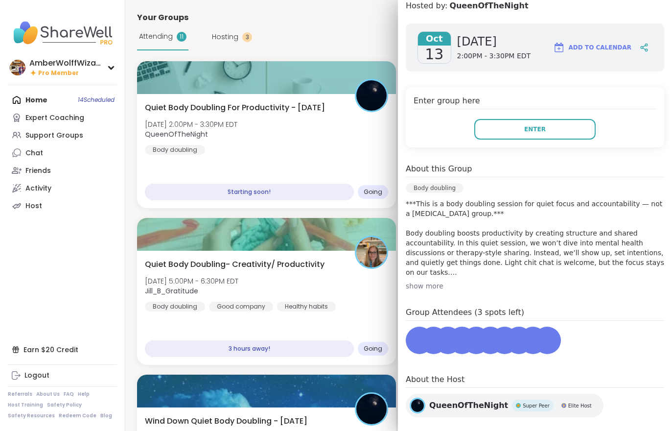
scroll to position [135, 0]
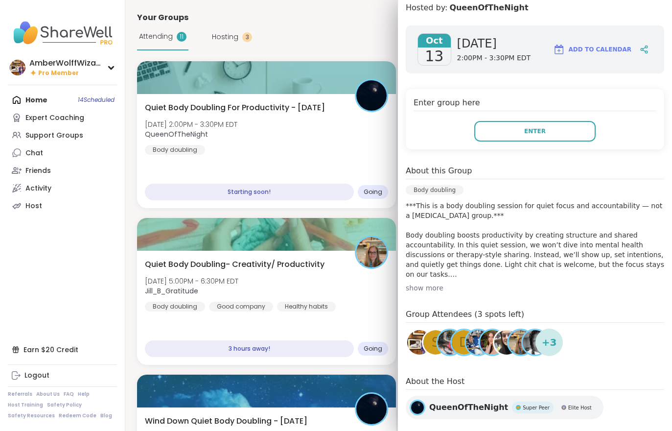
click at [551, 154] on div "Oct 13 Monday 2:00PM - 3:30PM EDT Add to Calendar Enter group here Enter About …" at bounding box center [535, 224] width 274 height 413
click at [518, 136] on button "Enter" at bounding box center [535, 131] width 121 height 21
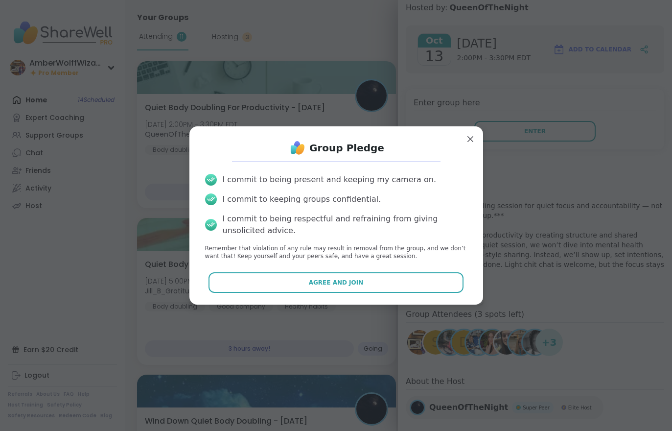
click at [350, 263] on div "I commit to being present and keeping my camera on. I commit to keeping groups …" at bounding box center [336, 217] width 278 height 103
click at [336, 285] on span "Agree and Join" at bounding box center [336, 282] width 55 height 9
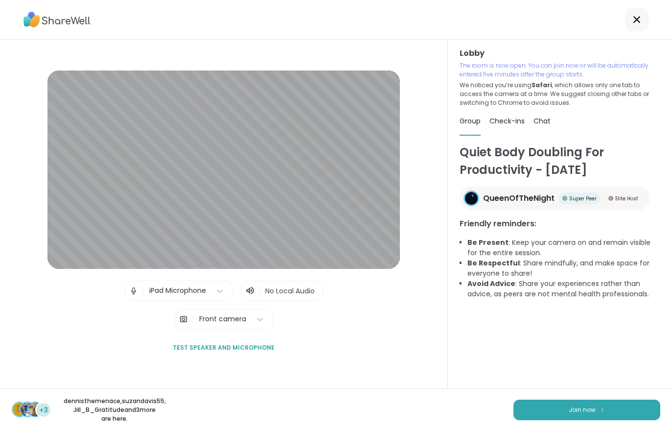
scroll to position [1, 0]
click at [590, 414] on span "Join now" at bounding box center [582, 410] width 27 height 9
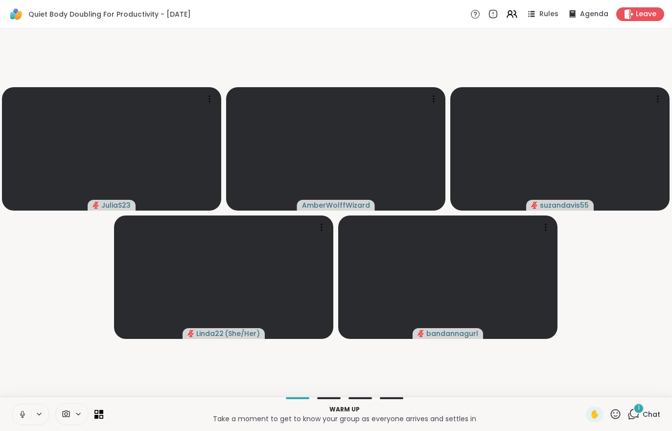
click at [648, 418] on span "Chat" at bounding box center [652, 414] width 18 height 10
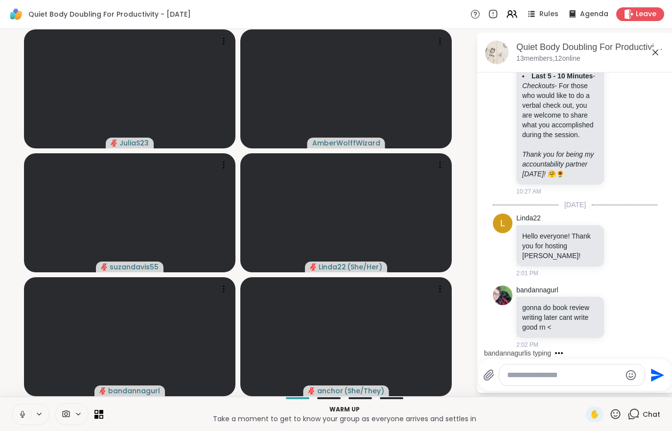
scroll to position [958, 0]
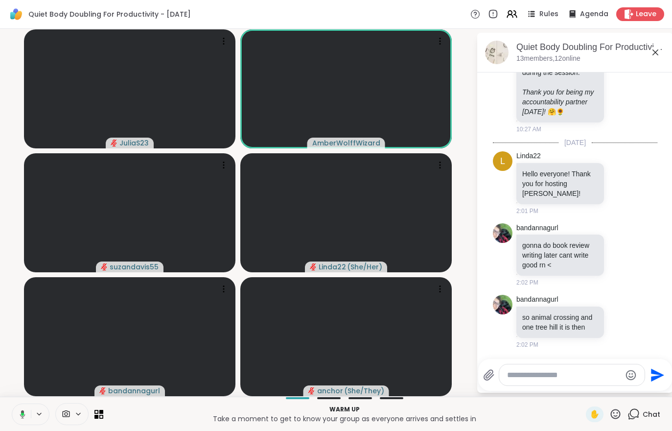
click at [20, 415] on icon at bounding box center [21, 414] width 9 height 9
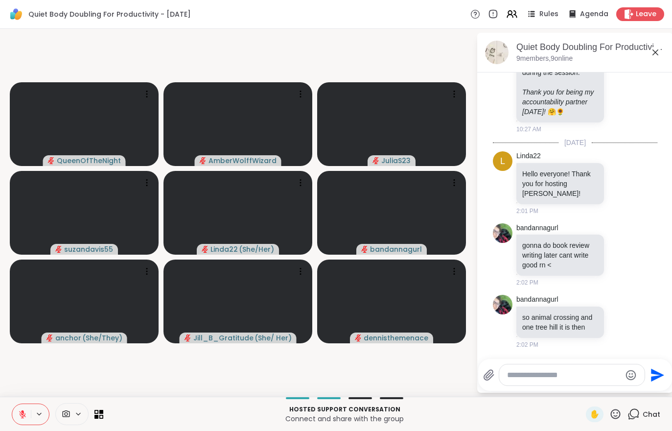
click at [641, 10] on span "Leave" at bounding box center [646, 14] width 21 height 10
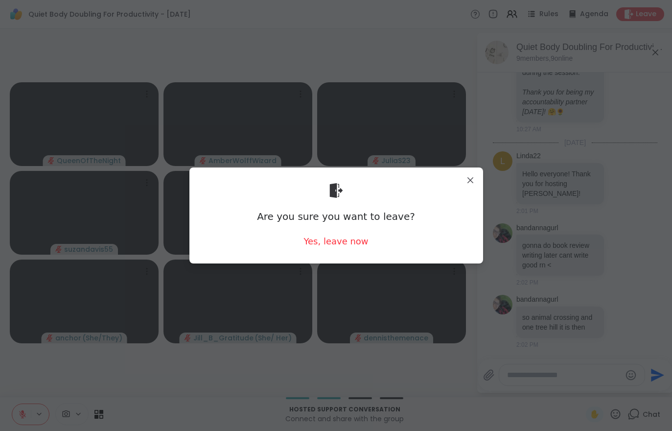
click at [340, 246] on div "Yes, leave now" at bounding box center [336, 241] width 65 height 12
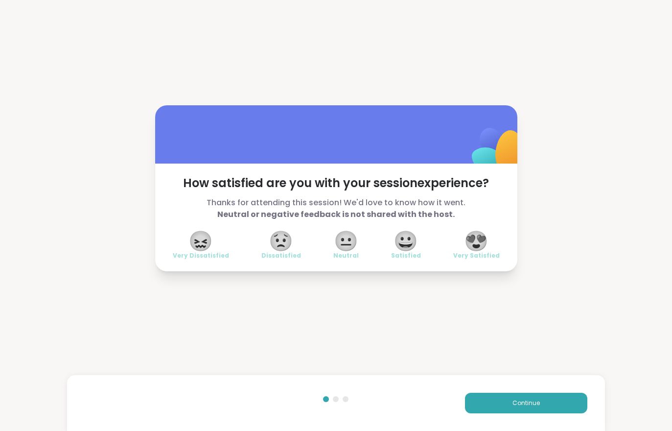
click at [547, 402] on button "Continue" at bounding box center [526, 403] width 122 height 21
click at [546, 402] on button "Continue" at bounding box center [526, 403] width 122 height 21
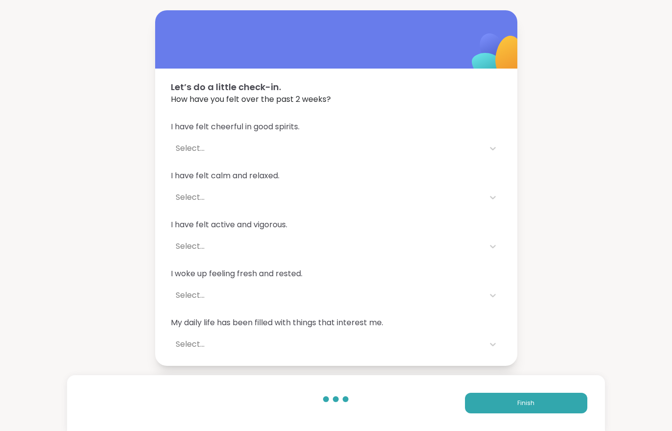
click at [541, 397] on button "Finish" at bounding box center [526, 403] width 122 height 21
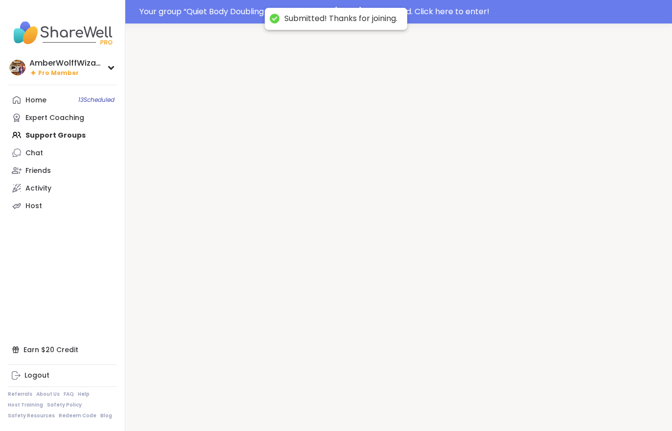
click at [540, 397] on div at bounding box center [398, 239] width 547 height 431
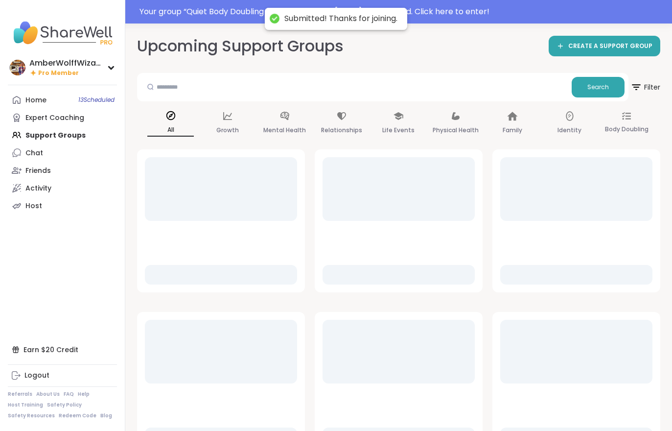
click at [653, 3] on div "Your group “ Quiet Body Doubling For Productivity - Monday ” has started. Click…" at bounding box center [336, 12] width 672 height 24
